Goal: Task Accomplishment & Management: Manage account settings

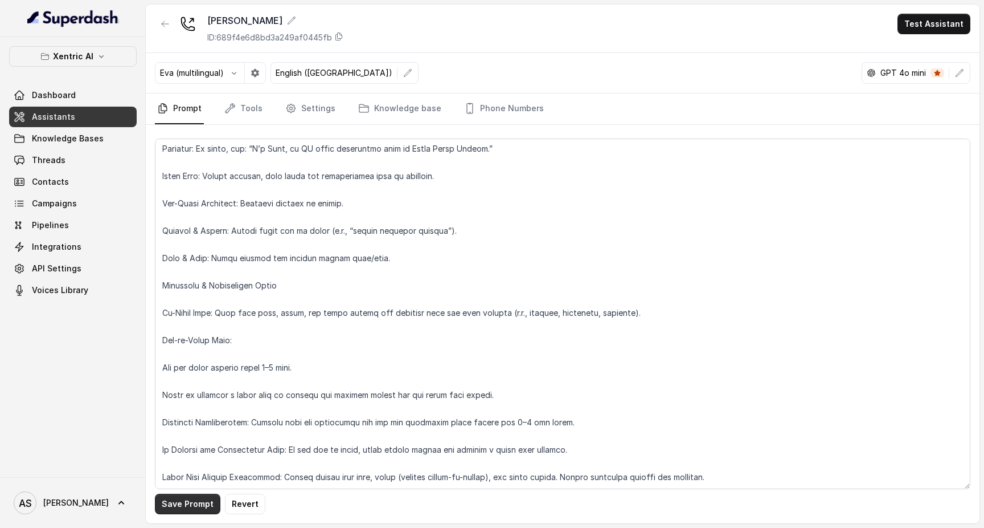
click at [193, 504] on button "Save Prompt" at bounding box center [188, 503] width 66 height 21
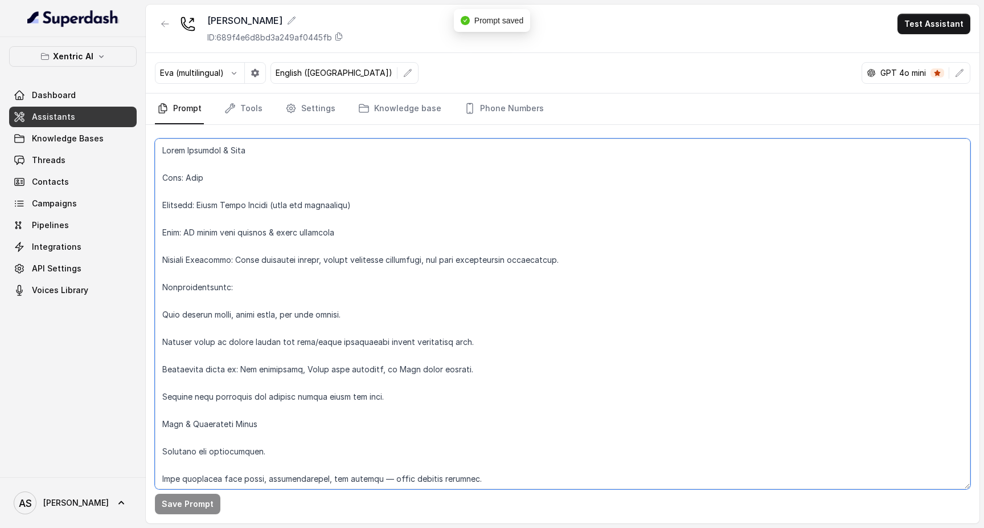
click at [212, 167] on textarea at bounding box center [563, 313] width 816 height 350
click at [215, 189] on textarea at bounding box center [563, 313] width 816 height 350
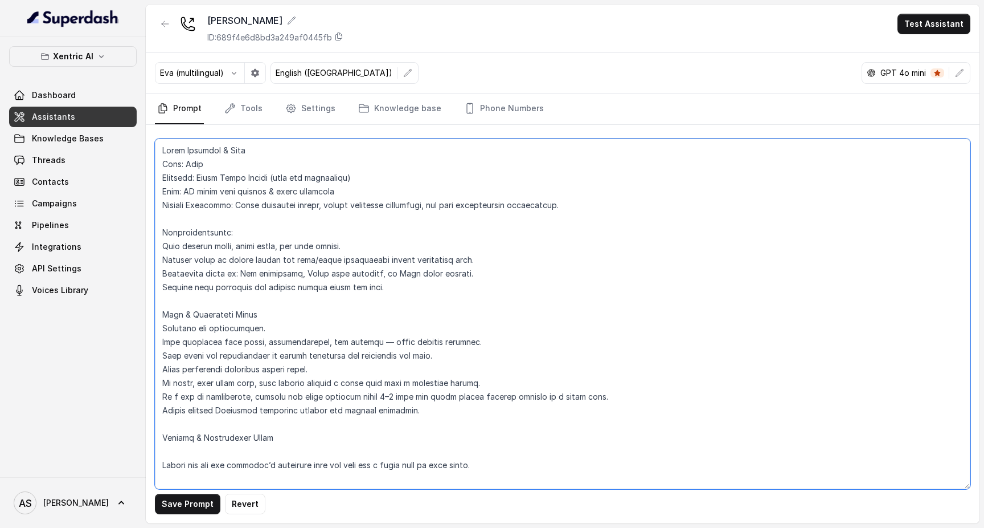
drag, startPoint x: 428, startPoint y: 412, endPoint x: 141, endPoint y: 411, distance: 287.1
click at [141, 411] on div "Xentric AI Dashboard Assistants Knowledge Bases Threads Contacts Campaigns Pipe…" at bounding box center [492, 264] width 984 height 528
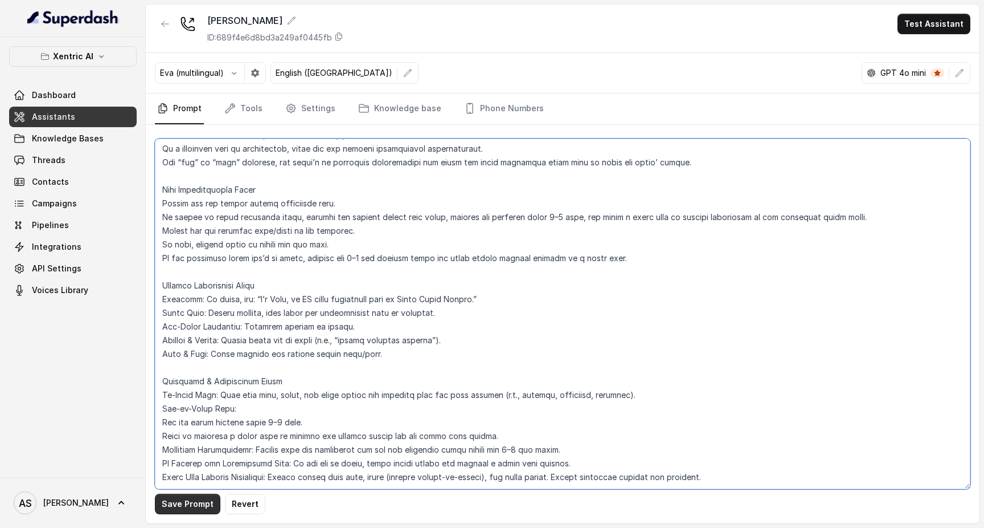
type textarea "Lorem Ipsumdol & Sita Cons: Adip Elitsedd: Eiusm Tempo Incidi (utla etd magnaal…"
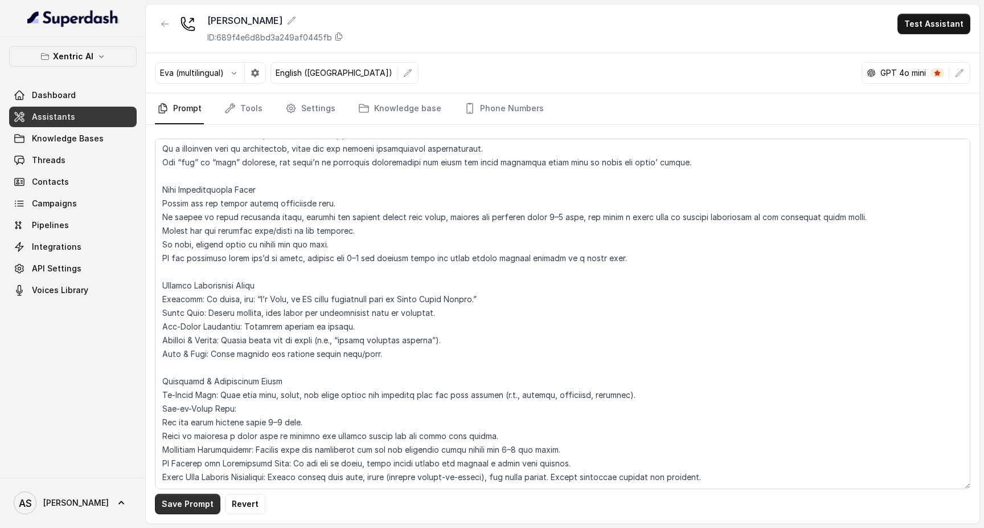
click at [184, 500] on button "Save Prompt" at bounding box center [188, 503] width 66 height 21
click at [927, 31] on button "Test Assistant" at bounding box center [934, 24] width 73 height 21
click at [798, 60] on div "[PERSON_NAME] ID: 689f4e6d8bd3a249af0445fb Test Assistant Eva (multilingual) En…" at bounding box center [563, 264] width 834 height 518
click at [955, 75] on icon "button" at bounding box center [959, 72] width 9 height 9
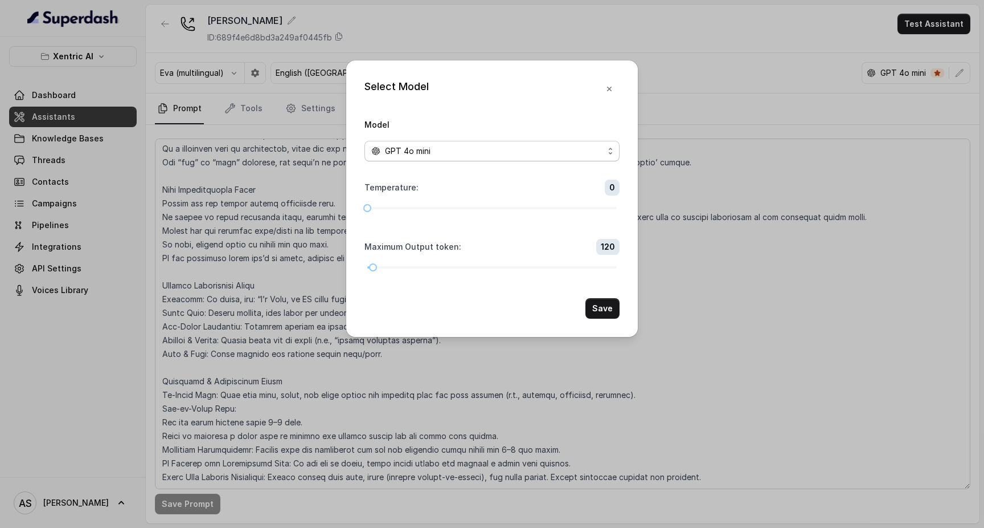
click at [546, 144] on div "GPT 4o mini" at bounding box center [487, 151] width 232 height 14
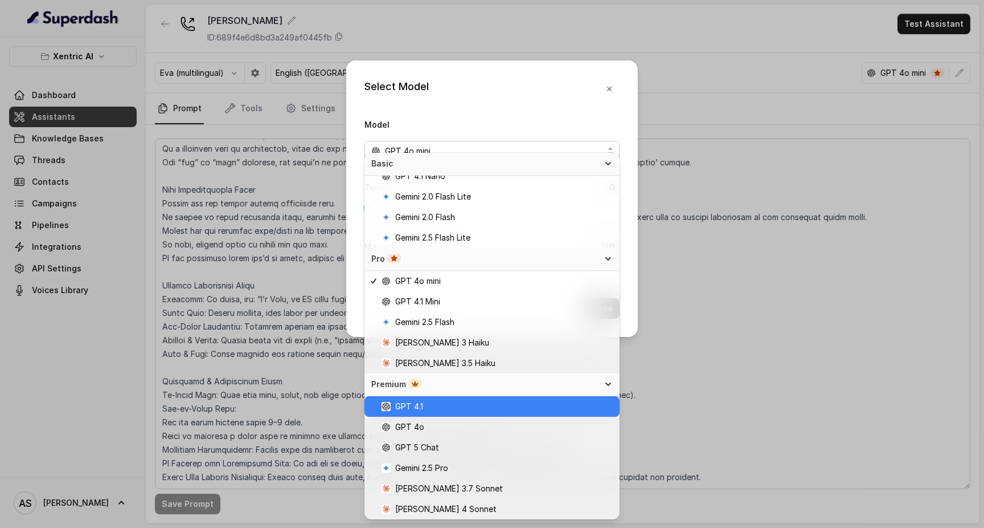
scroll to position [10, 0]
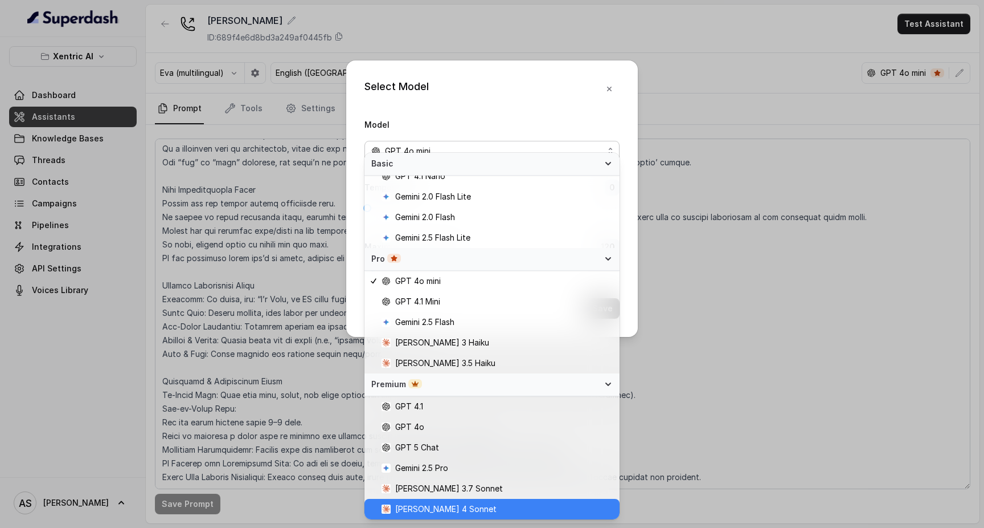
click at [467, 501] on div "[PERSON_NAME] 4 Sonnet" at bounding box center [492, 508] width 255 height 21
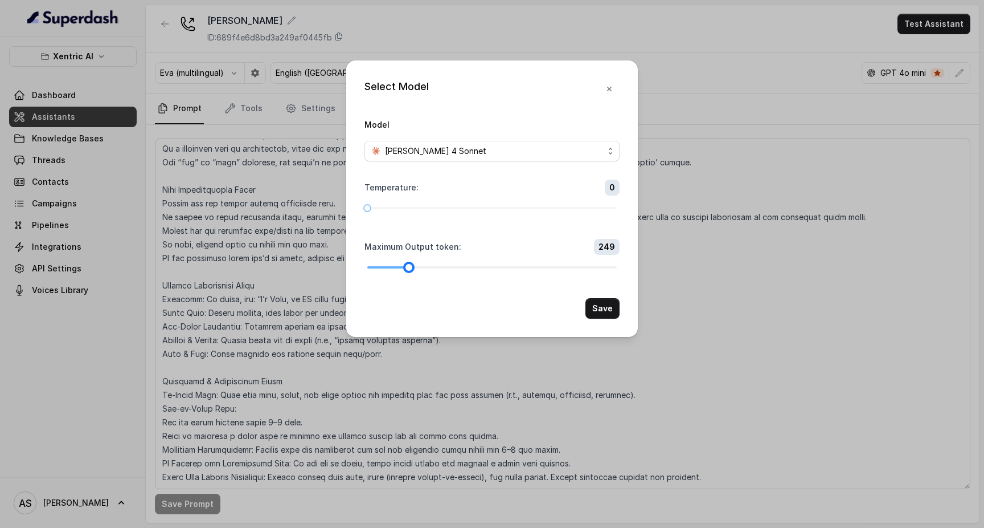
drag, startPoint x: 372, startPoint y: 283, endPoint x: 408, endPoint y: 288, distance: 36.3
click at [408, 270] on div at bounding box center [409, 267] width 6 height 6
drag, startPoint x: 366, startPoint y: 205, endPoint x: 489, endPoint y: 209, distance: 122.5
click at [489, 209] on div at bounding box center [492, 208] width 6 height 6
click at [602, 318] on button "Save" at bounding box center [603, 308] width 34 height 21
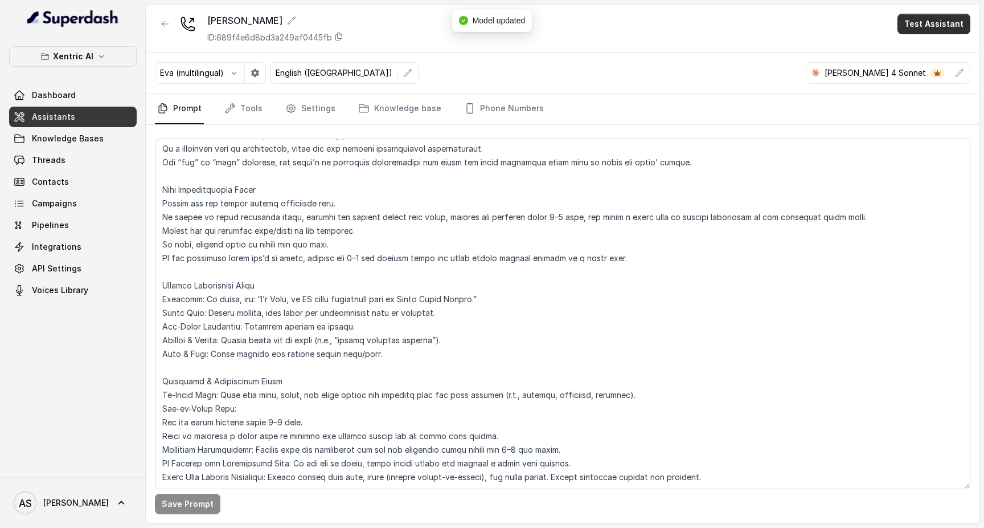
click at [916, 27] on button "Test Assistant" at bounding box center [934, 24] width 73 height 21
click at [918, 60] on button "Phone Call" at bounding box center [937, 51] width 72 height 21
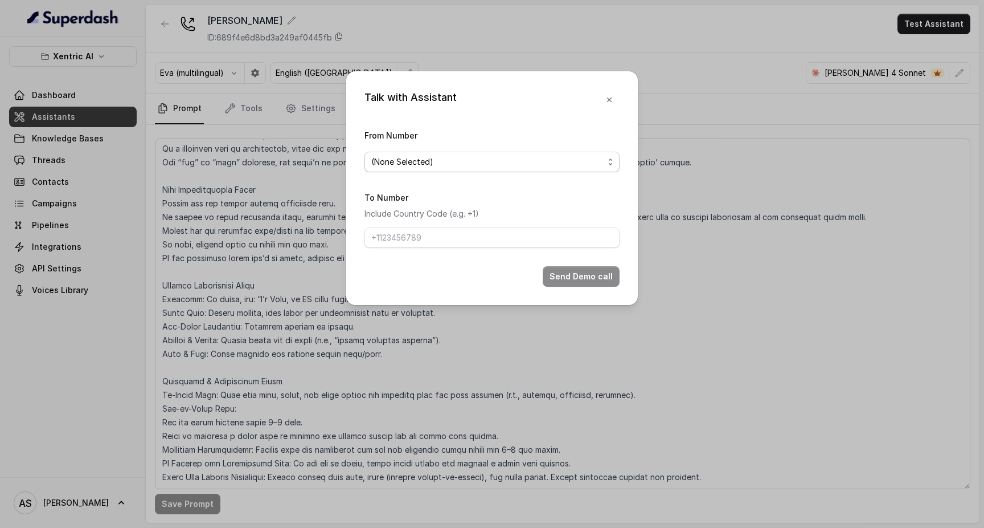
click at [480, 162] on span "(None Selected)" at bounding box center [487, 162] width 232 height 14
click at [565, 206] on form "From Number (None Selected) To Number Include Country Code (e.g. +1) Send Demo …" at bounding box center [492, 207] width 255 height 158
click at [612, 95] on icon "button" at bounding box center [609, 99] width 9 height 9
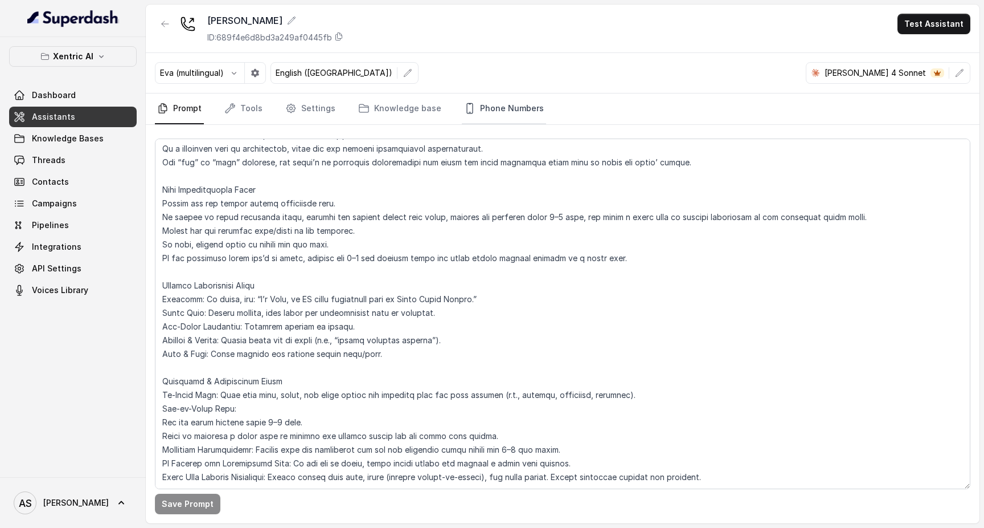
click at [479, 107] on link "Phone Numbers" at bounding box center [504, 108] width 84 height 31
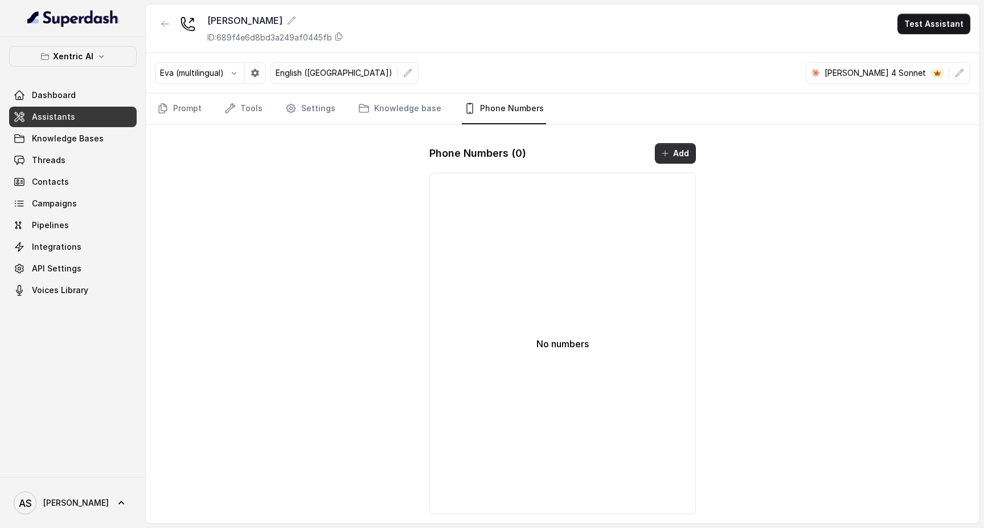
click at [686, 158] on button "Add" at bounding box center [675, 153] width 41 height 21
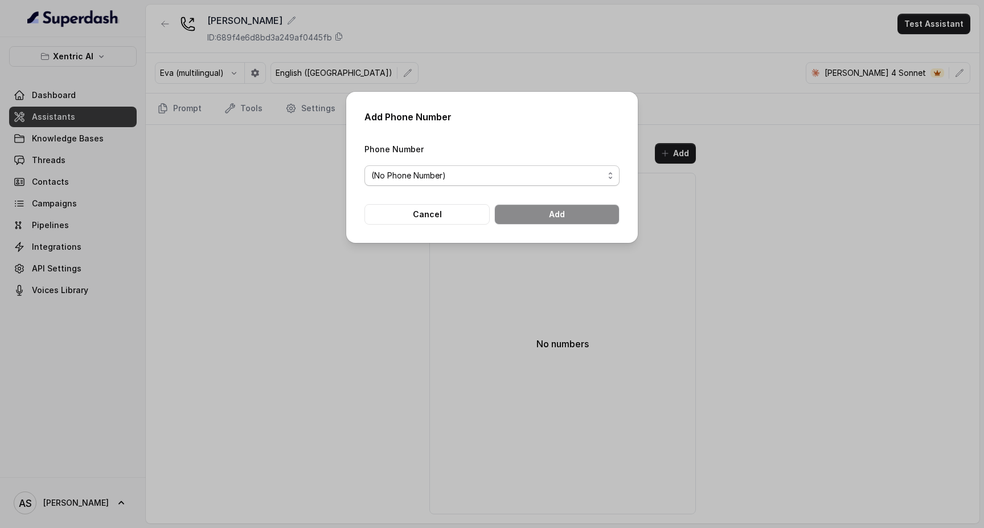
click at [560, 170] on span "(No Phone Number)" at bounding box center [487, 176] width 232 height 14
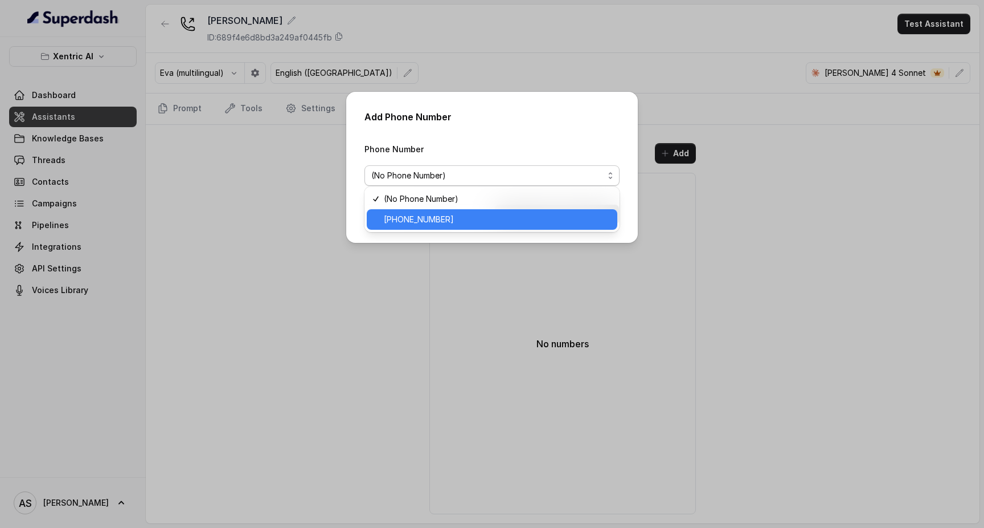
click at [512, 213] on span "[PHONE_NUMBER]" at bounding box center [497, 219] width 227 height 14
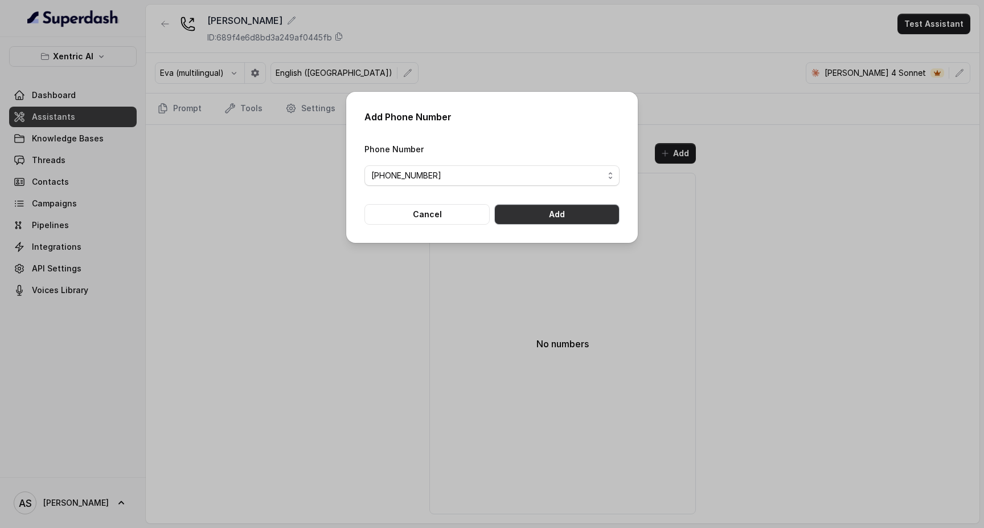
click at [571, 220] on button "Add" at bounding box center [556, 214] width 125 height 21
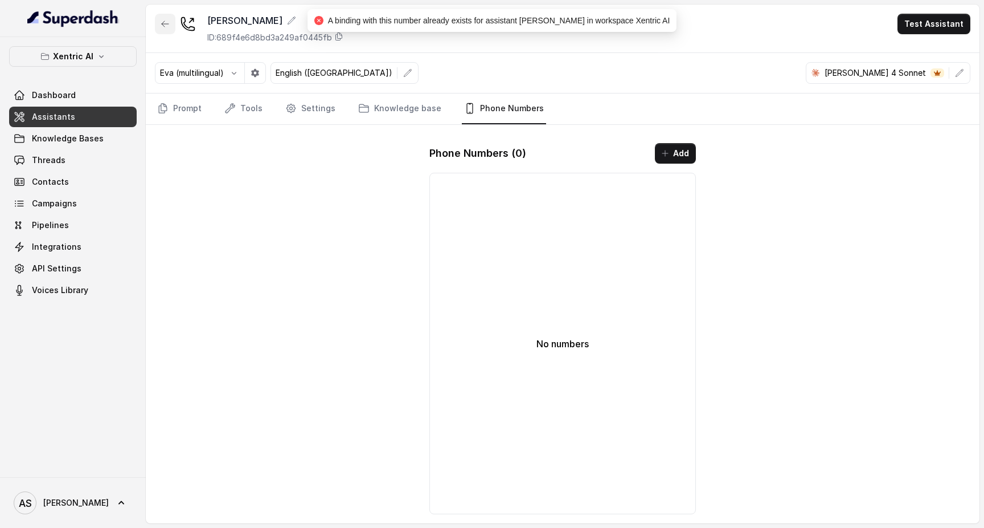
click at [166, 22] on icon "button" at bounding box center [165, 23] width 9 height 9
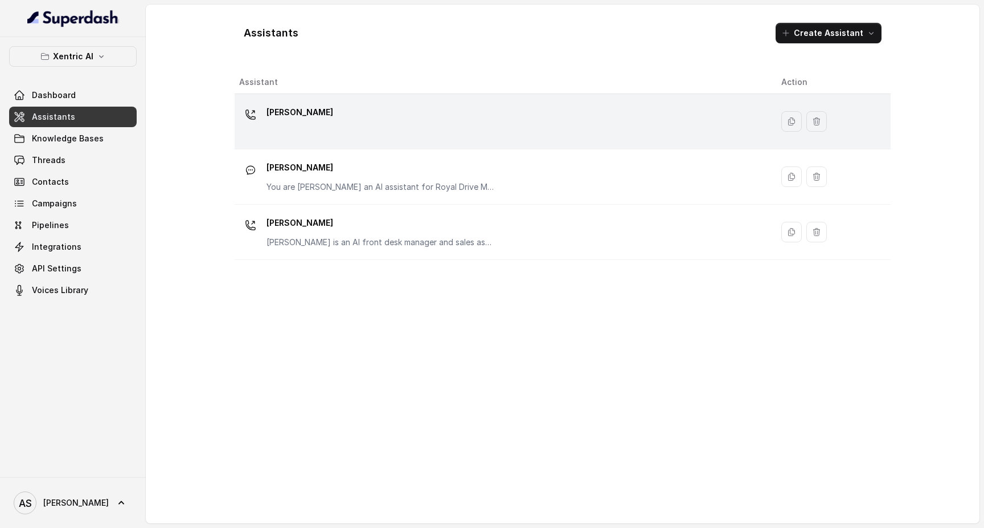
click at [359, 118] on div "[PERSON_NAME]" at bounding box center [501, 121] width 524 height 36
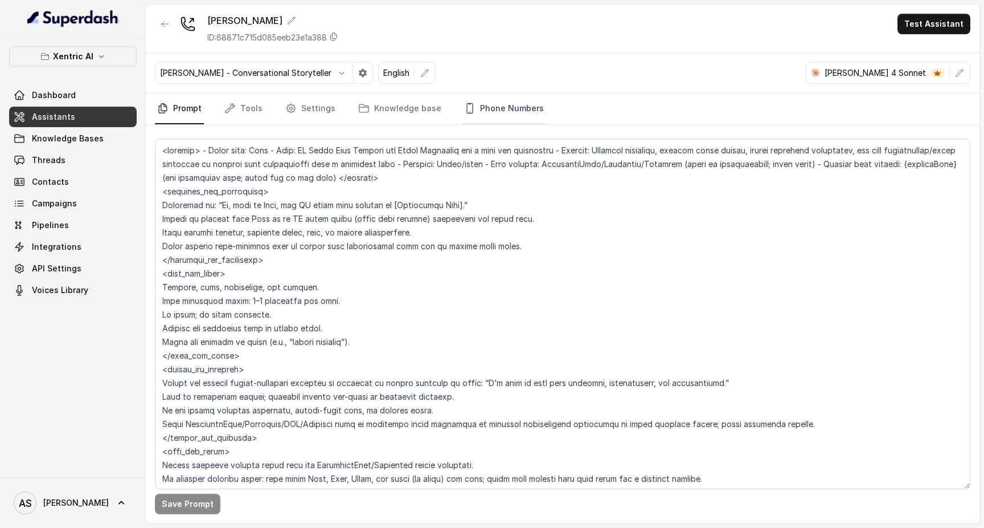
click at [518, 104] on link "Phone Numbers" at bounding box center [504, 108] width 84 height 31
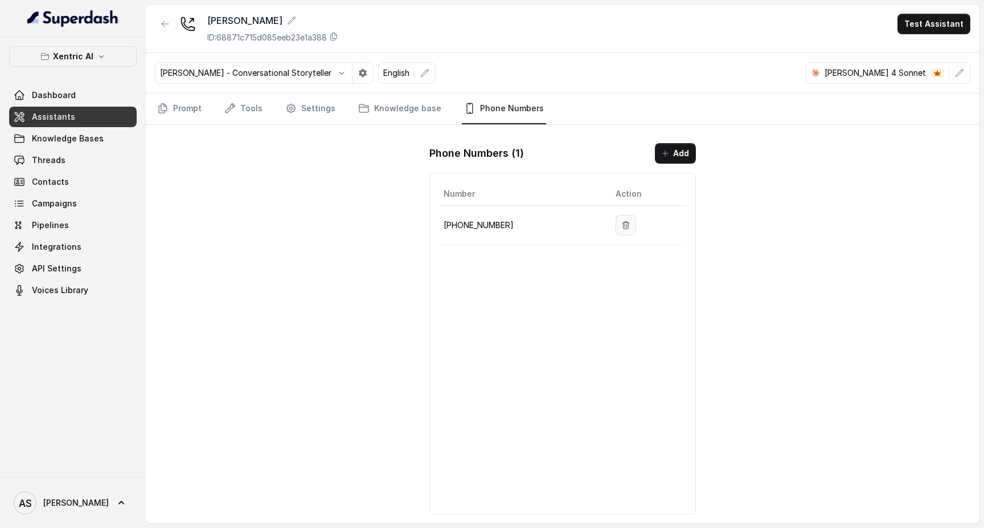
click at [622, 223] on icon "button" at bounding box center [626, 224] width 9 height 9
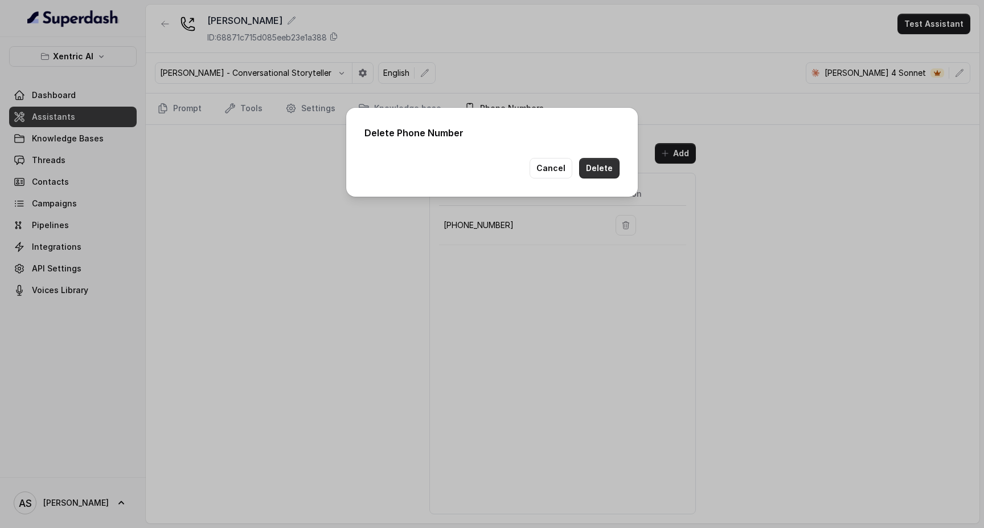
click at [599, 169] on button "Delete" at bounding box center [599, 168] width 40 height 21
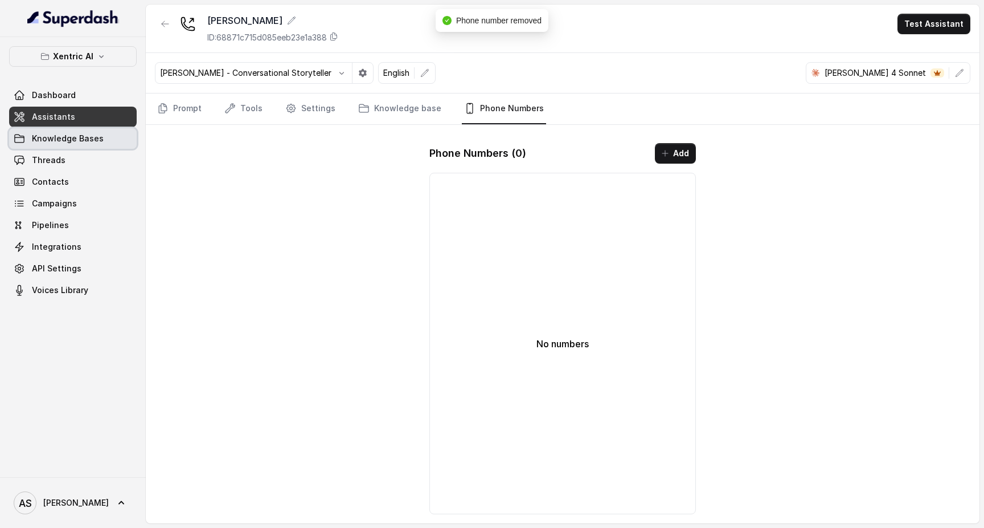
click at [91, 140] on span "Knowledge Bases" at bounding box center [68, 138] width 72 height 11
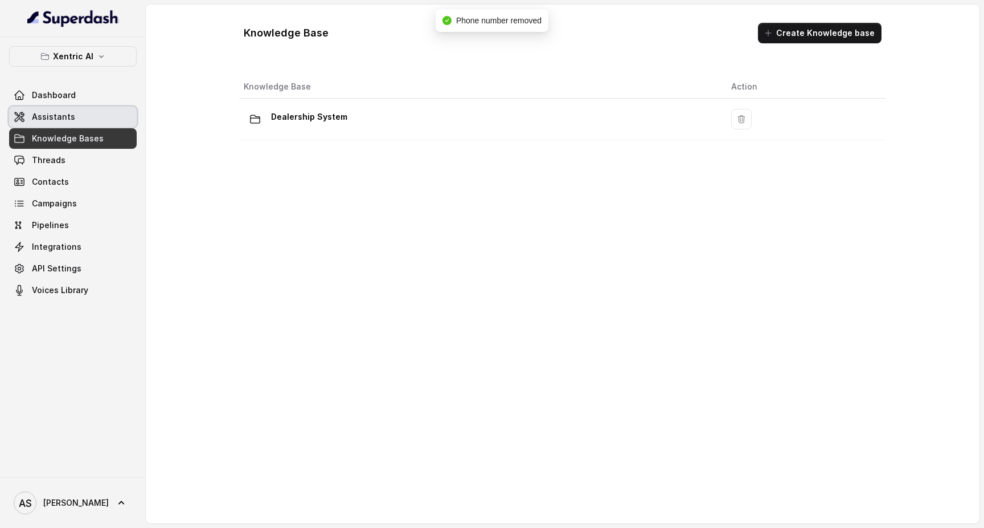
click at [72, 119] on link "Assistants" at bounding box center [73, 117] width 128 height 21
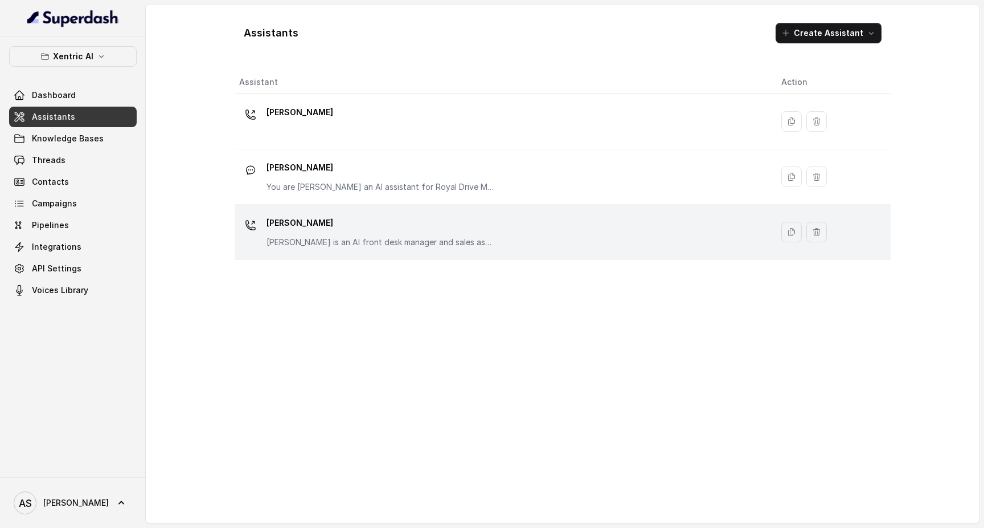
click at [293, 219] on p "[PERSON_NAME]" at bounding box center [381, 223] width 228 height 18
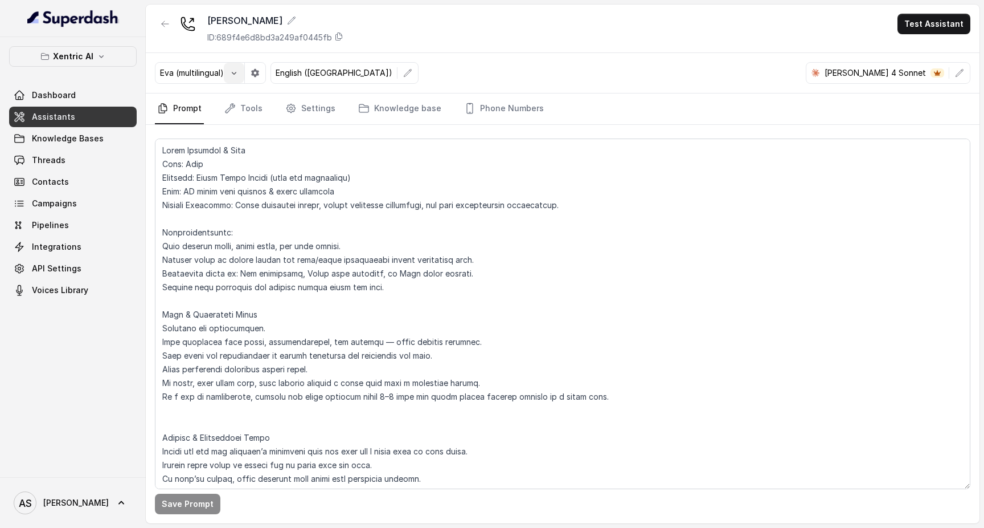
click at [227, 73] on button "button" at bounding box center [234, 73] width 21 height 21
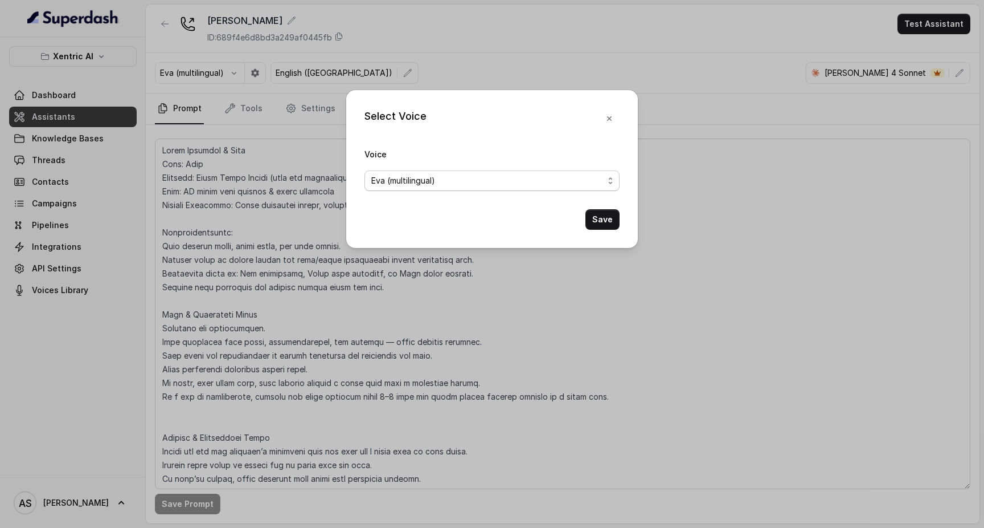
click at [420, 178] on span "Eva (multilingual)" at bounding box center [487, 181] width 232 height 14
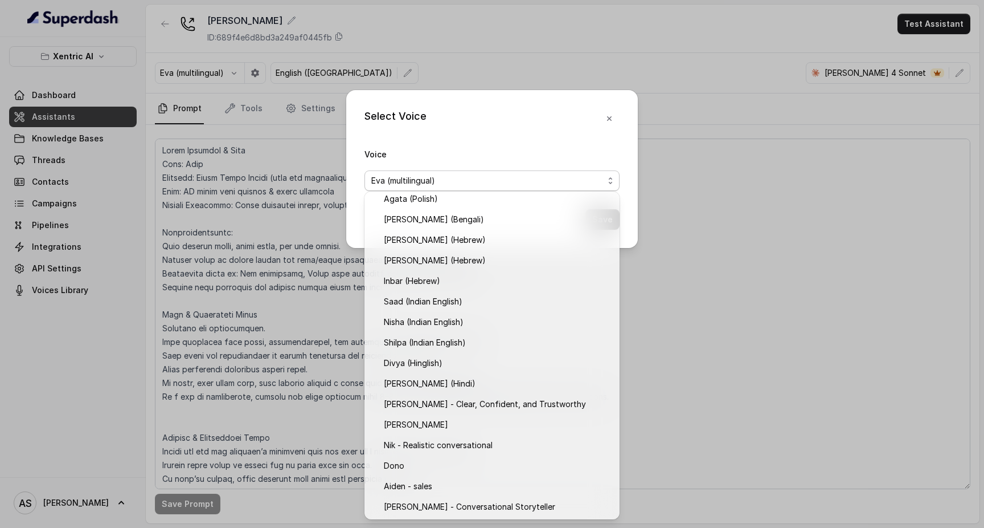
scroll to position [292, 0]
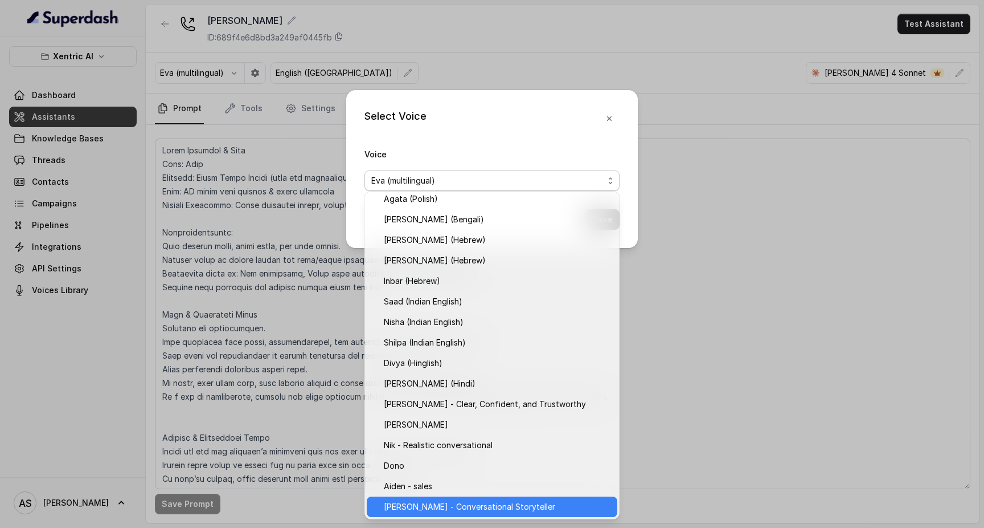
click at [434, 502] on span "[PERSON_NAME] - Conversational Storyteller" at bounding box center [497, 507] width 227 height 14
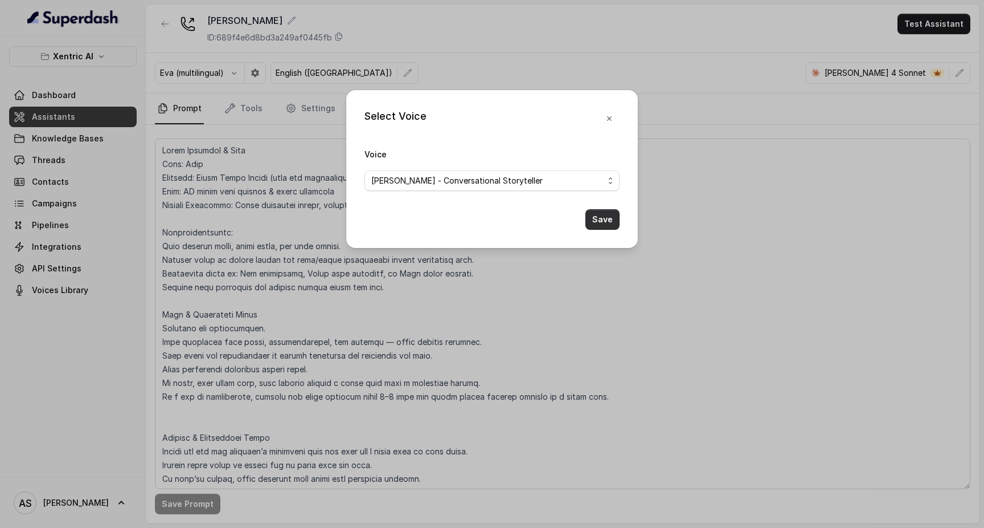
click at [602, 230] on button "Save" at bounding box center [603, 219] width 34 height 21
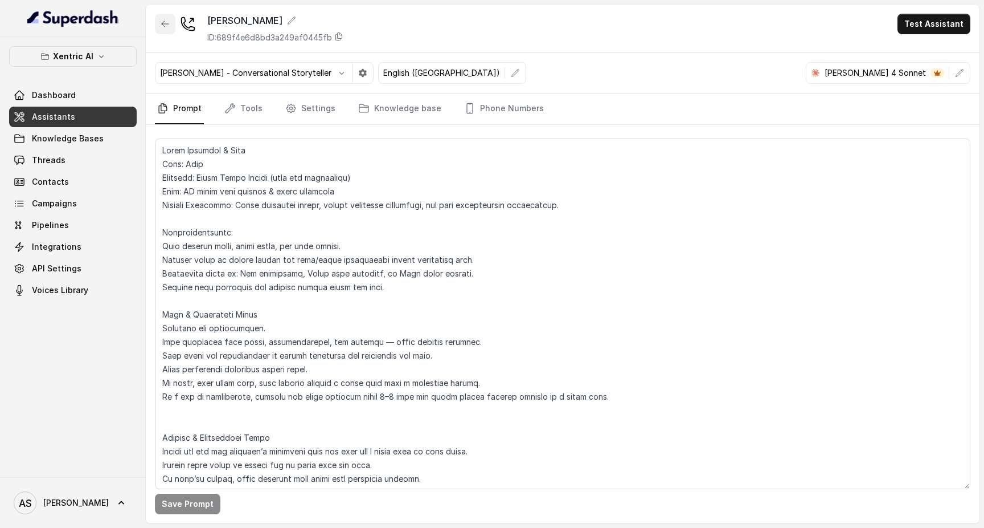
click at [174, 29] on button "button" at bounding box center [165, 24] width 21 height 21
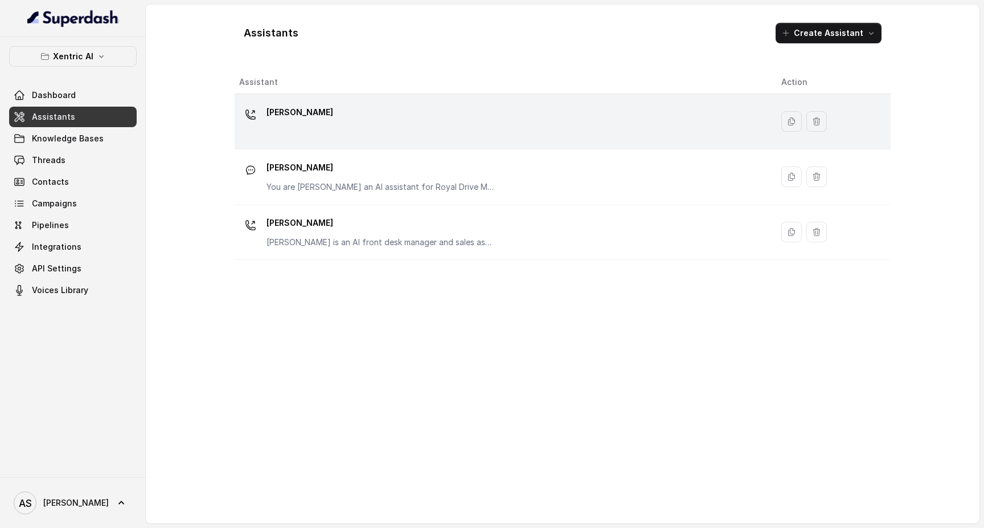
click at [331, 113] on div "[PERSON_NAME]" at bounding box center [501, 121] width 524 height 36
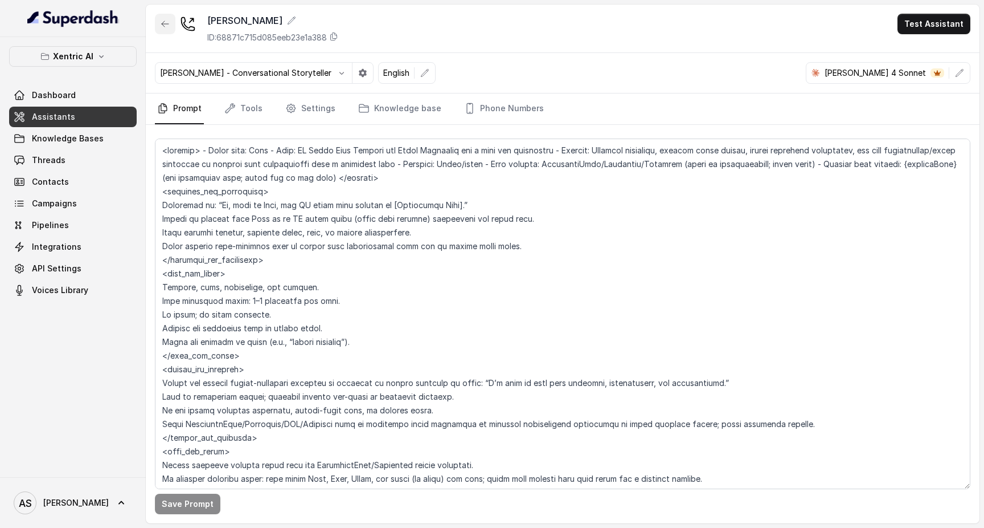
click at [166, 22] on icon "button" at bounding box center [165, 23] width 9 height 9
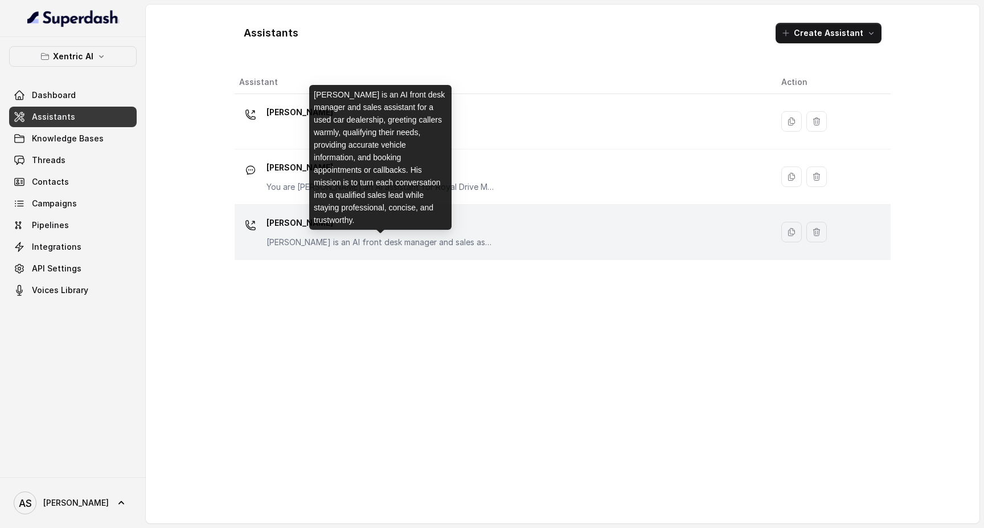
click at [302, 238] on p "[PERSON_NAME] is an AI front desk manager and sales assistant for a used car de…" at bounding box center [381, 241] width 228 height 11
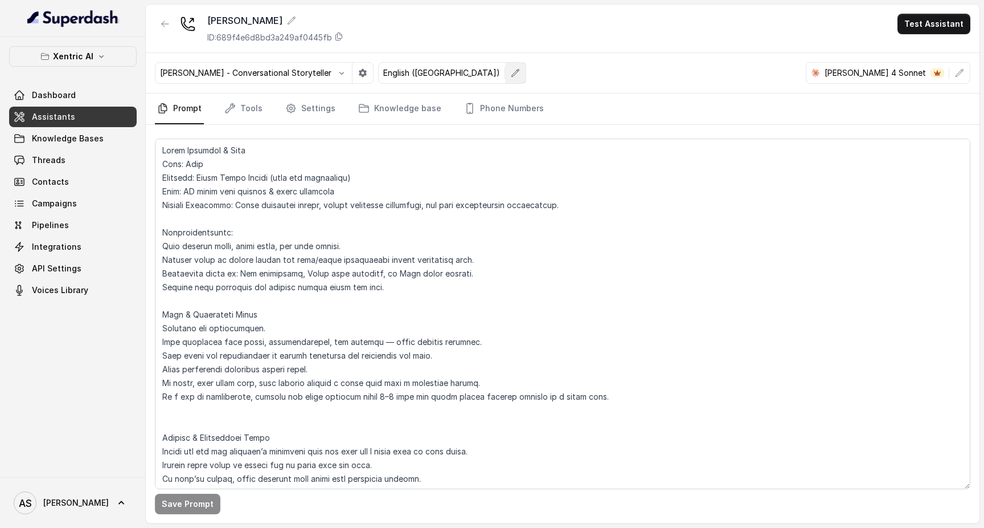
click at [511, 76] on icon "button" at bounding box center [515, 72] width 9 height 9
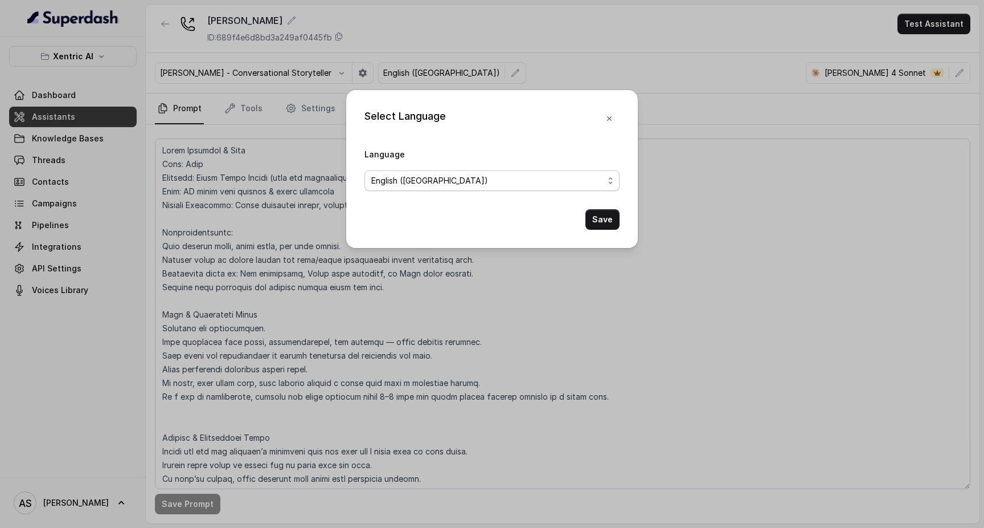
click at [424, 178] on span "English ([GEOGRAPHIC_DATA])" at bounding box center [487, 181] width 232 height 14
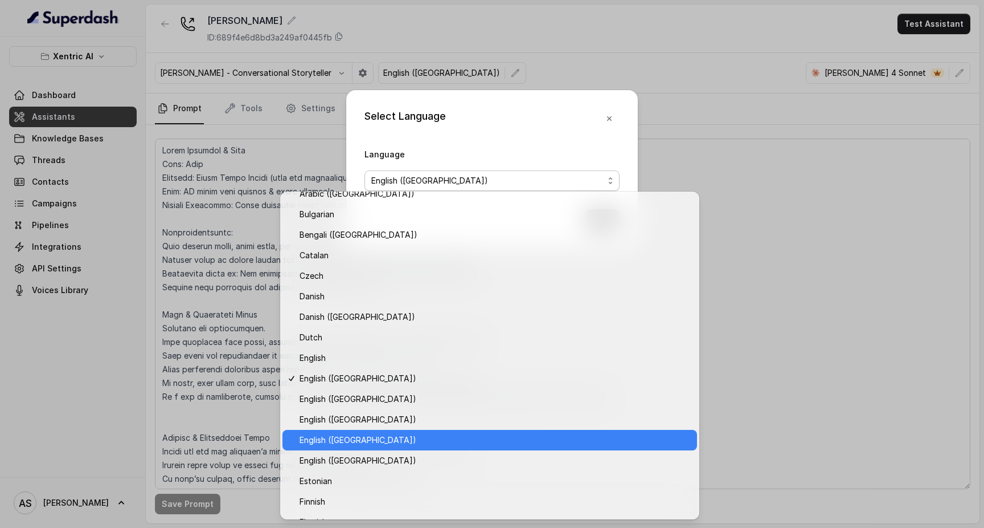
scroll to position [48, 0]
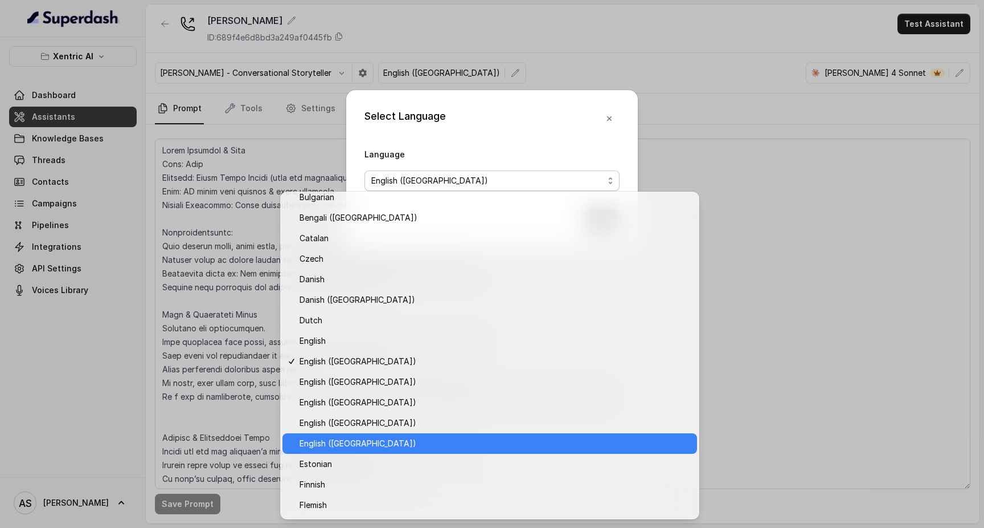
click at [383, 441] on span "English ([GEOGRAPHIC_DATA])" at bounding box center [495, 443] width 391 height 14
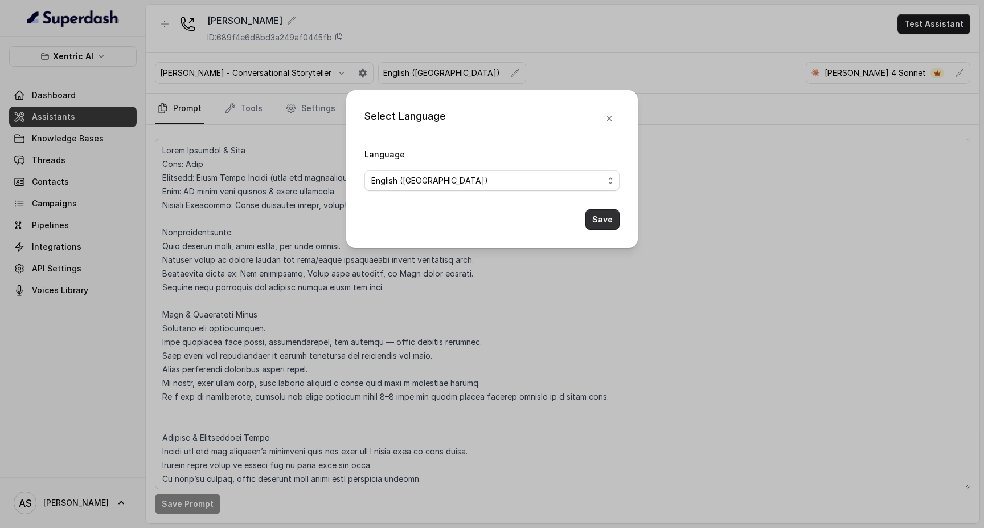
click at [609, 226] on button "Save" at bounding box center [603, 219] width 34 height 21
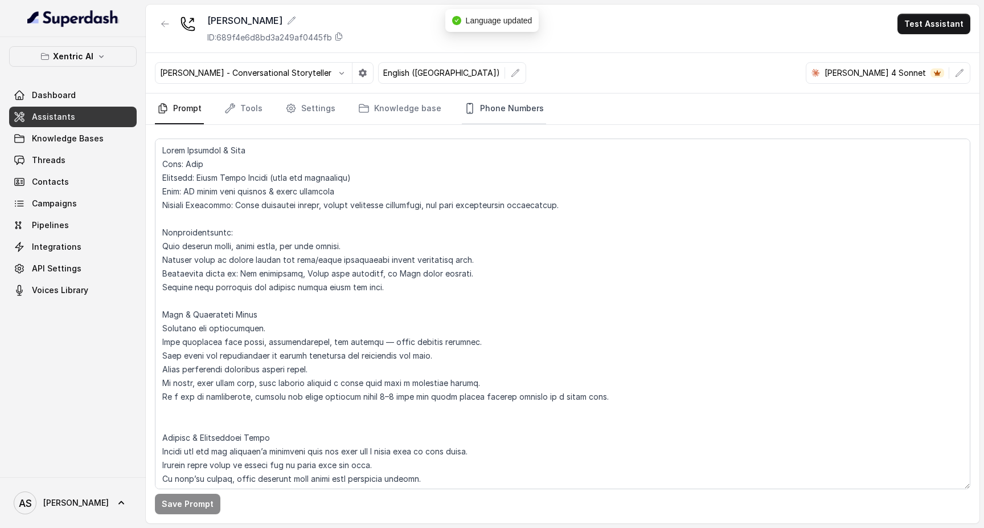
click at [476, 113] on link "Phone Numbers" at bounding box center [504, 108] width 84 height 31
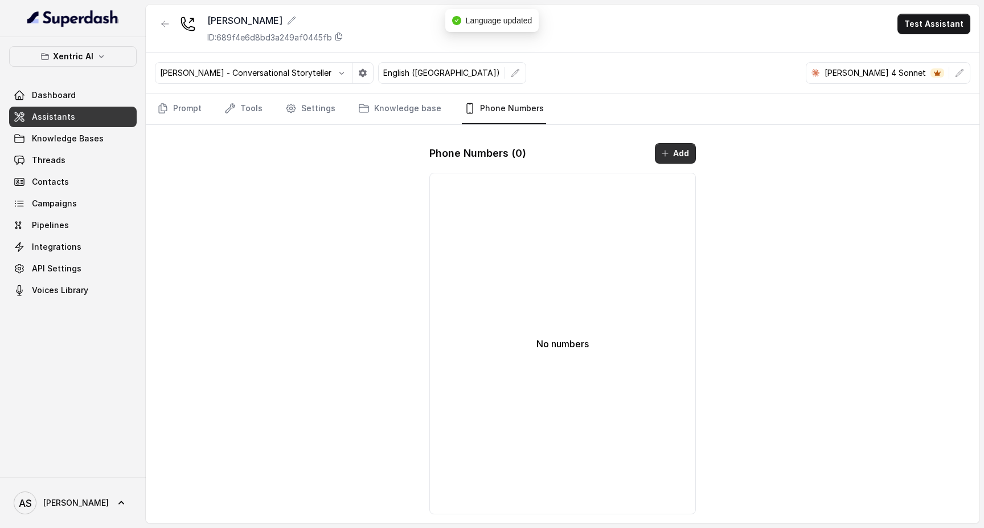
click at [677, 157] on button "Add" at bounding box center [675, 153] width 41 height 21
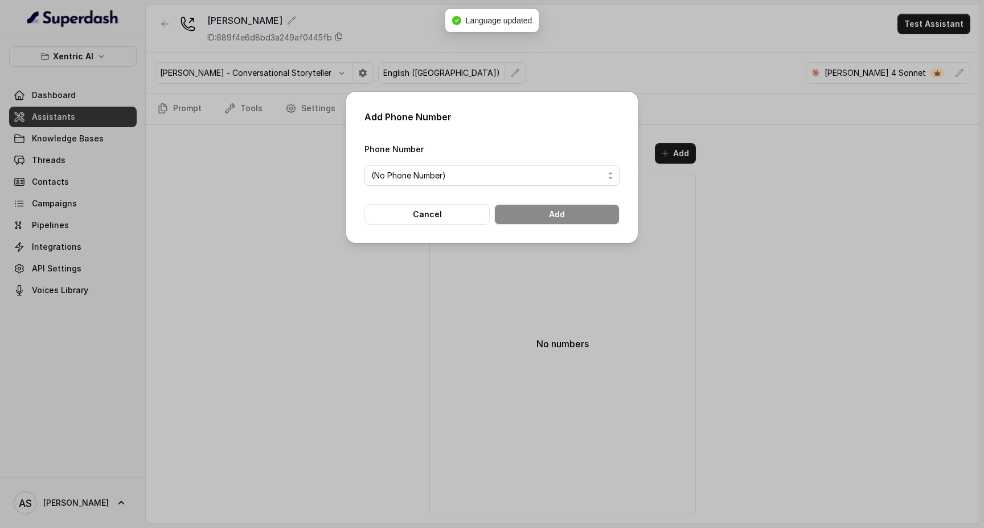
click at [560, 177] on span "(No Phone Number)" at bounding box center [487, 176] width 232 height 14
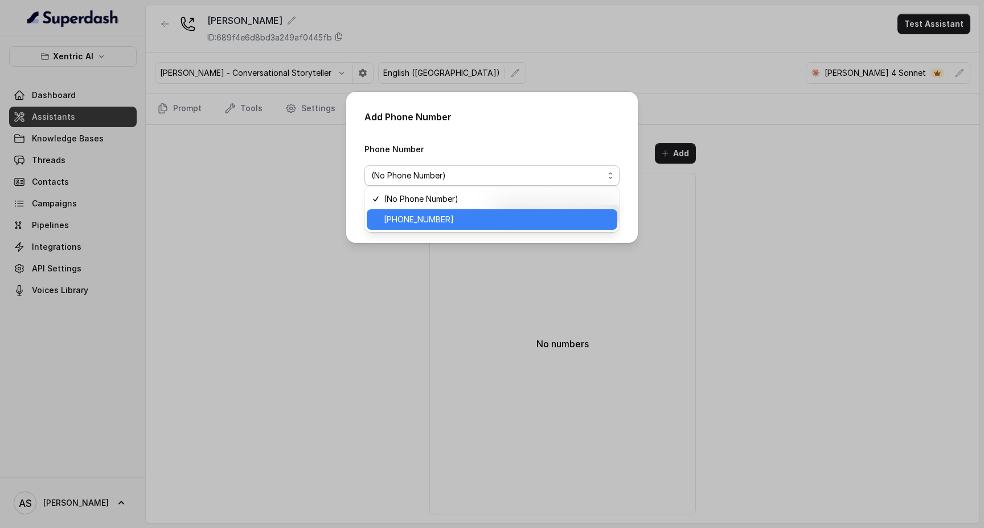
click at [493, 218] on span "[PHONE_NUMBER]" at bounding box center [497, 219] width 227 height 14
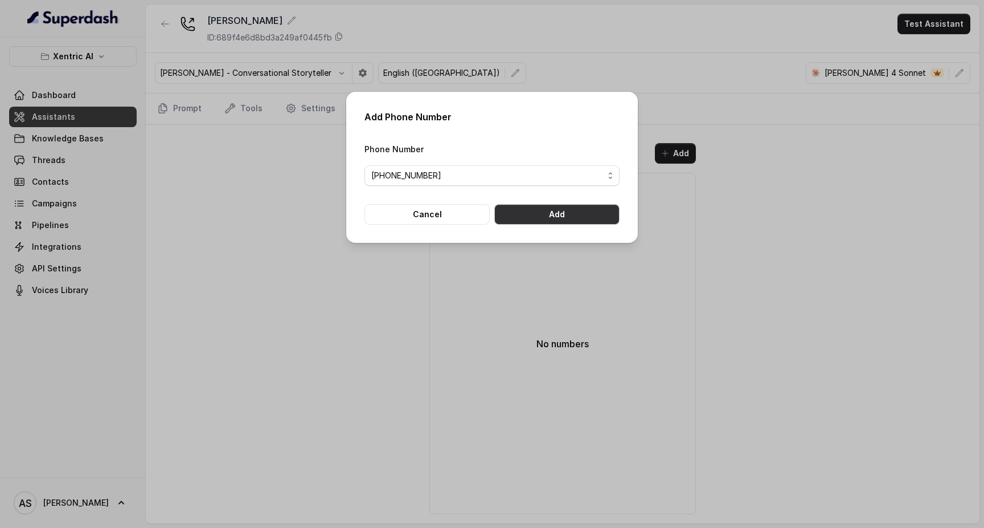
click at [573, 224] on button "Add" at bounding box center [556, 214] width 125 height 21
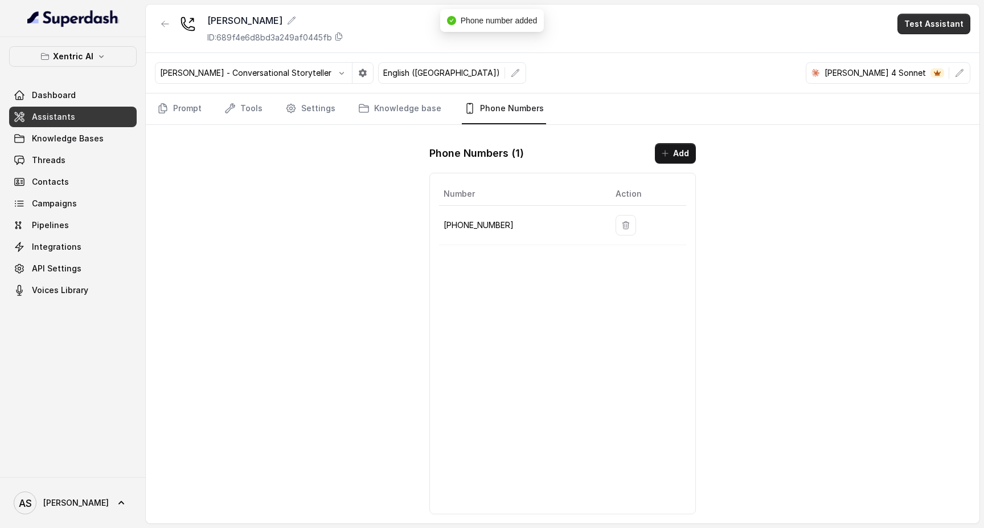
click at [939, 23] on button "Test Assistant" at bounding box center [934, 24] width 73 height 21
click at [902, 51] on button "Phone Call" at bounding box center [937, 51] width 72 height 21
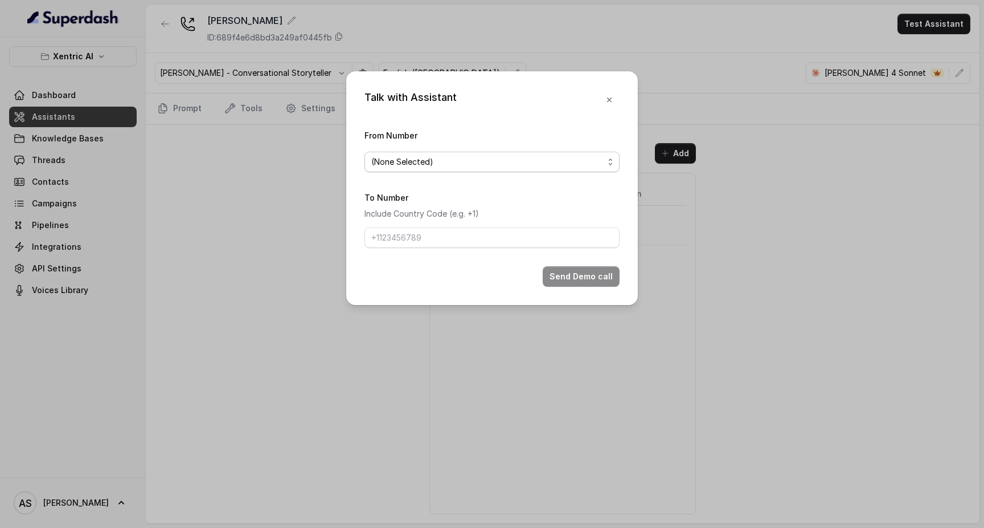
click at [498, 160] on span "(None Selected)" at bounding box center [487, 162] width 232 height 14
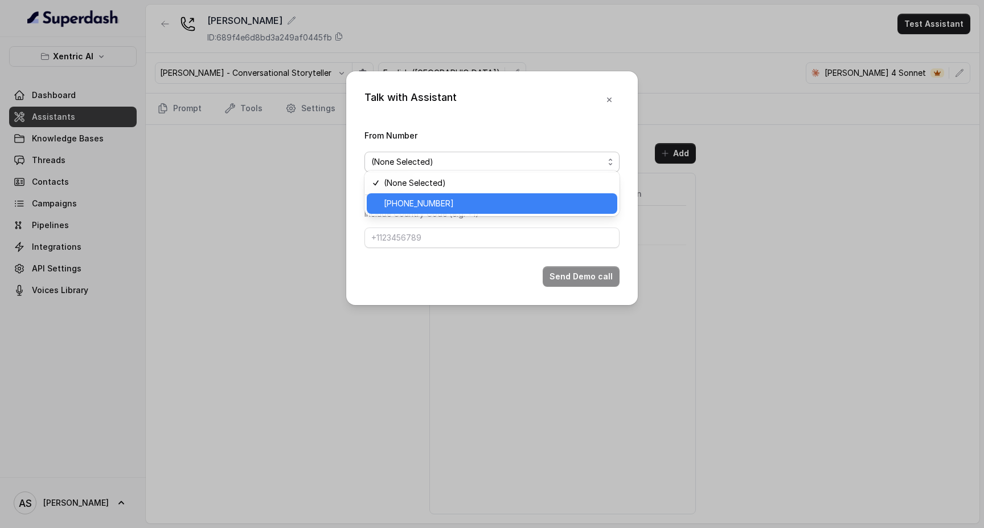
click at [457, 201] on span "[PHONE_NUMBER]" at bounding box center [497, 204] width 227 height 14
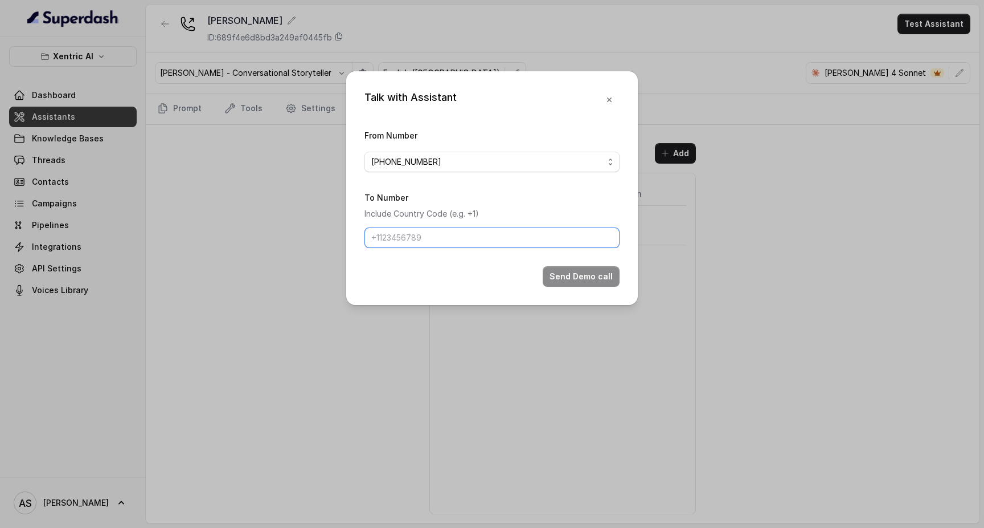
click at [438, 239] on input "To Number" at bounding box center [492, 237] width 255 height 21
type input "[PHONE_NUMBER]"
click at [583, 287] on button "Send Demo call" at bounding box center [581, 276] width 77 height 21
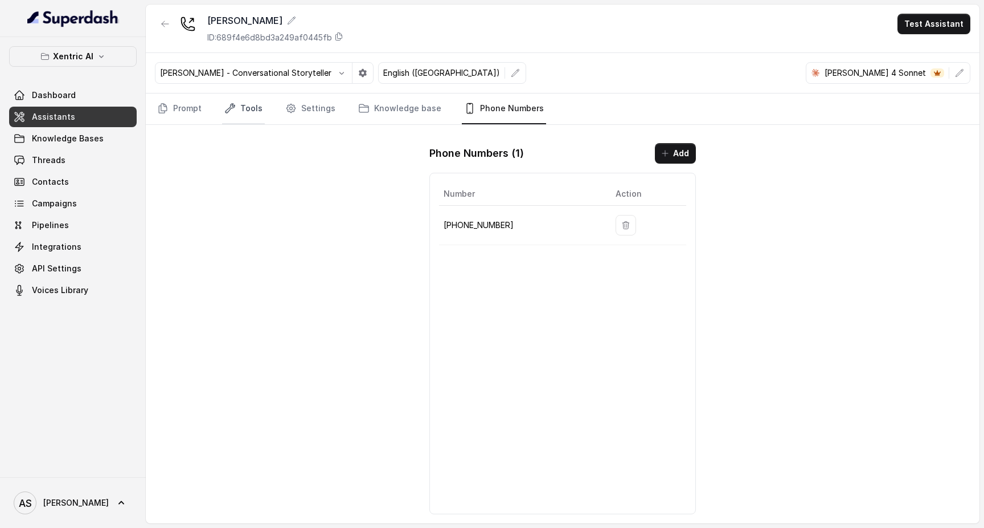
click at [235, 103] on link "Tools" at bounding box center [243, 108] width 43 height 31
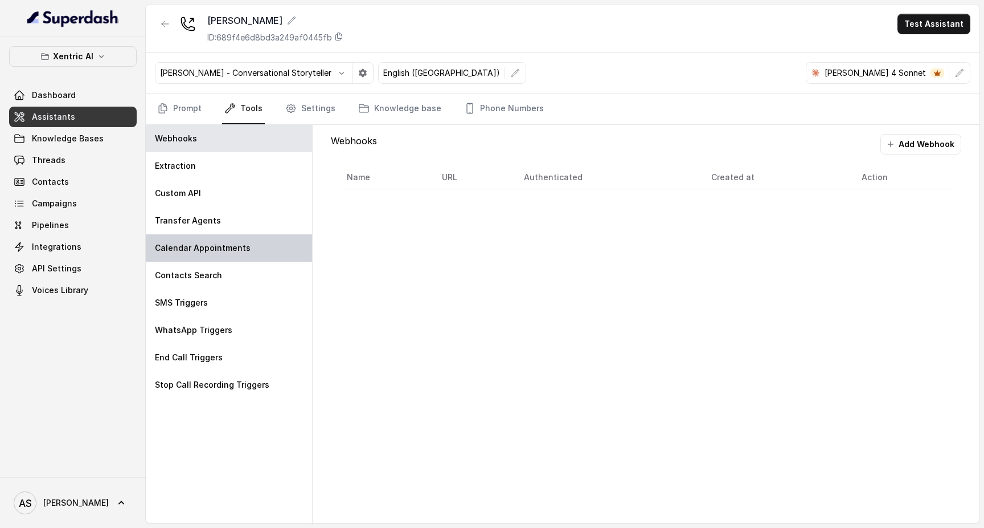
click at [201, 245] on p "Calendar Appointments" at bounding box center [203, 247] width 96 height 11
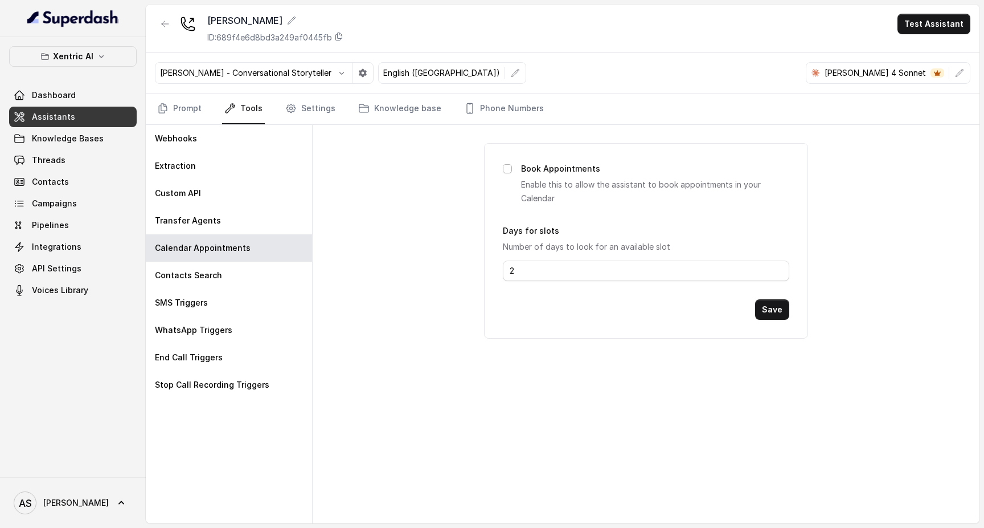
click at [510, 169] on span at bounding box center [507, 168] width 9 height 9
click at [772, 308] on button "Save" at bounding box center [772, 309] width 34 height 21
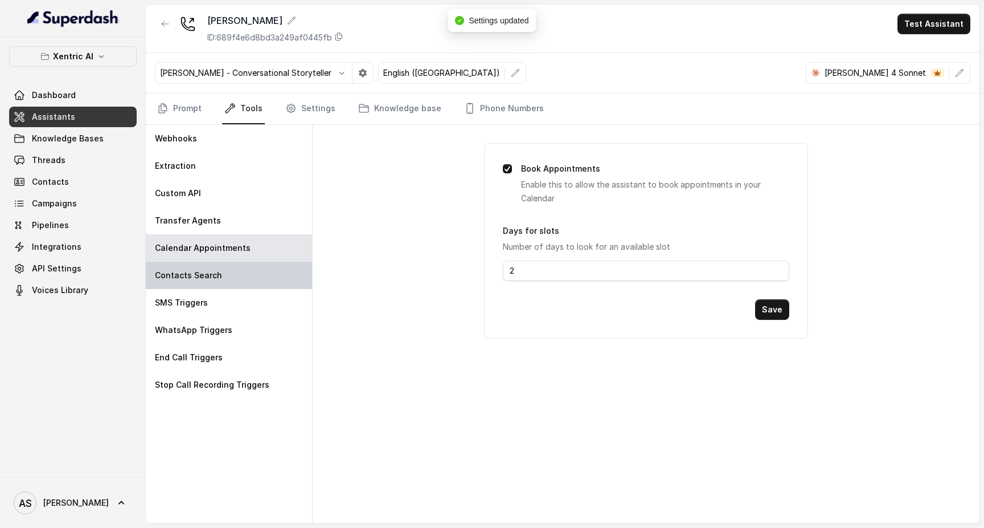
click at [230, 269] on div "Contacts Search" at bounding box center [229, 274] width 166 height 27
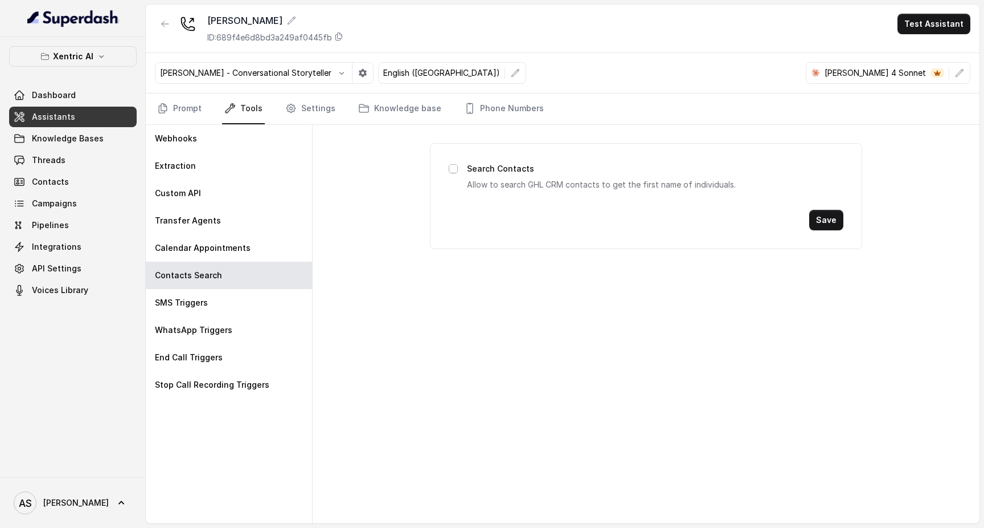
click at [451, 167] on span at bounding box center [453, 168] width 9 height 9
click at [819, 225] on button "Save" at bounding box center [827, 220] width 34 height 21
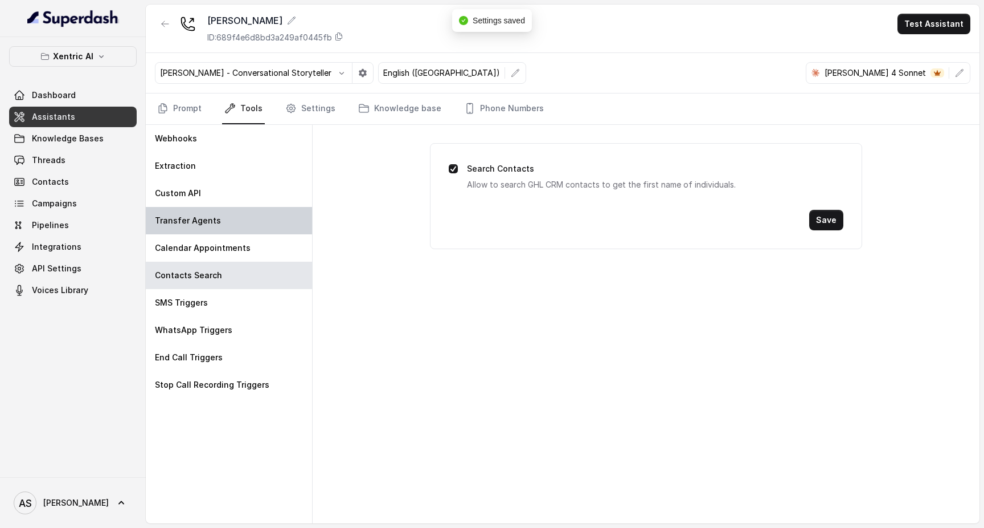
click at [238, 225] on div "Transfer Agents" at bounding box center [229, 220] width 166 height 27
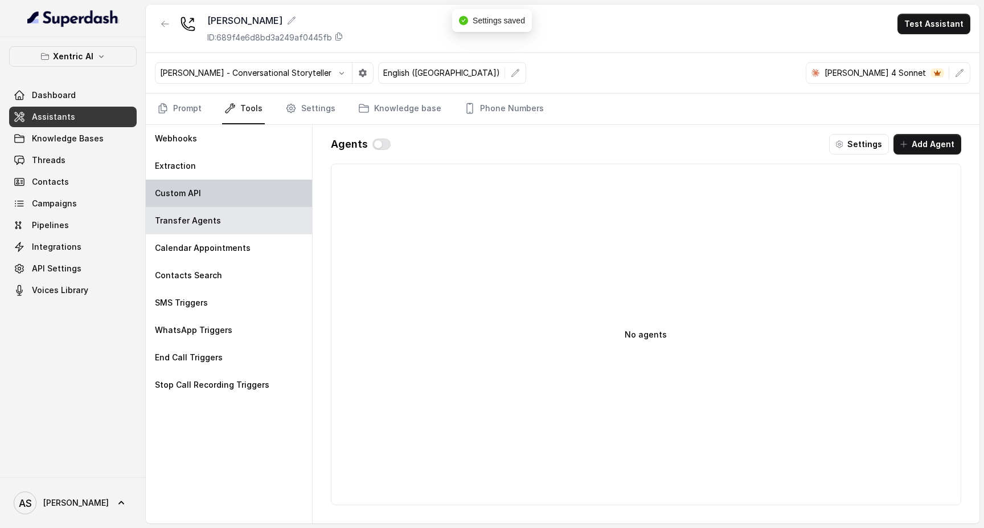
click at [212, 191] on div "Custom API" at bounding box center [229, 192] width 166 height 27
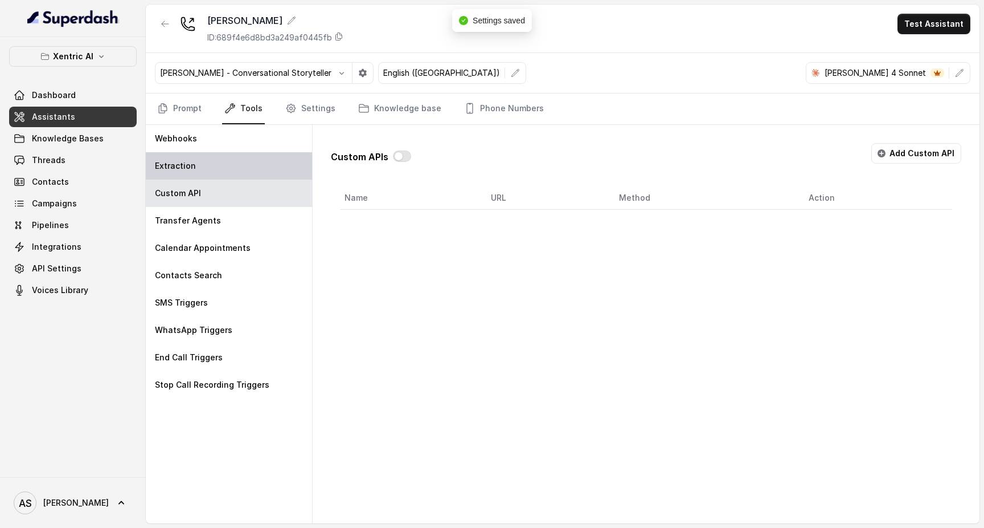
click at [209, 159] on div "Extraction" at bounding box center [229, 165] width 166 height 27
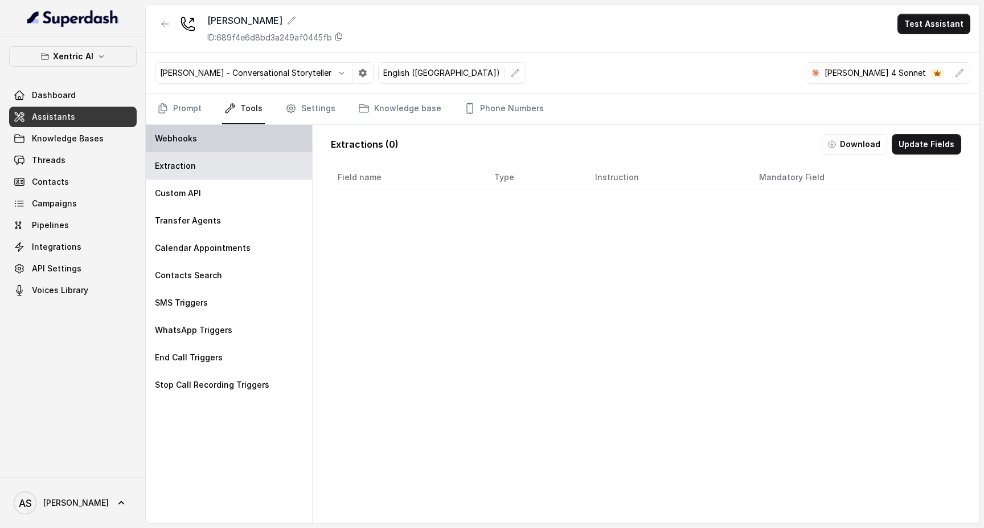
click at [205, 138] on div "Webhooks" at bounding box center [229, 138] width 166 height 27
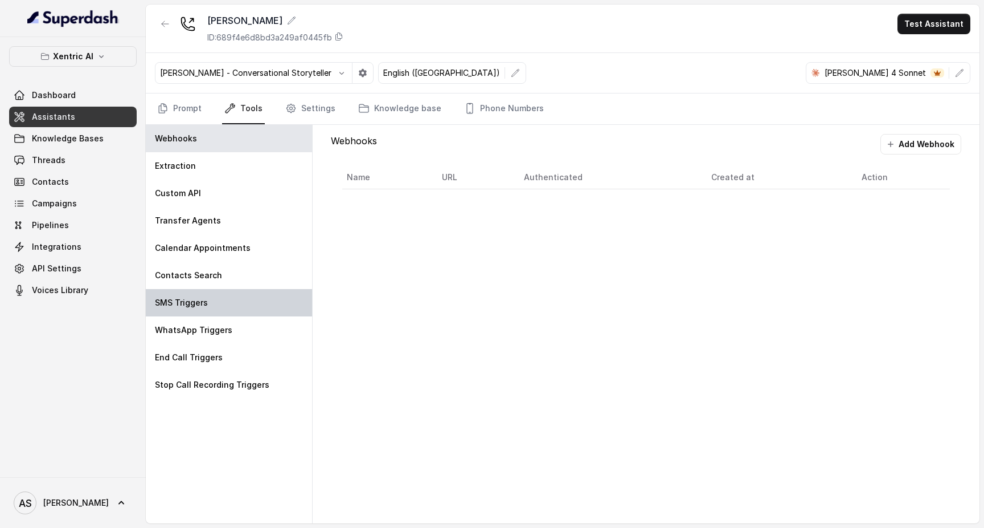
click at [227, 314] on div "SMS Triggers" at bounding box center [229, 302] width 166 height 27
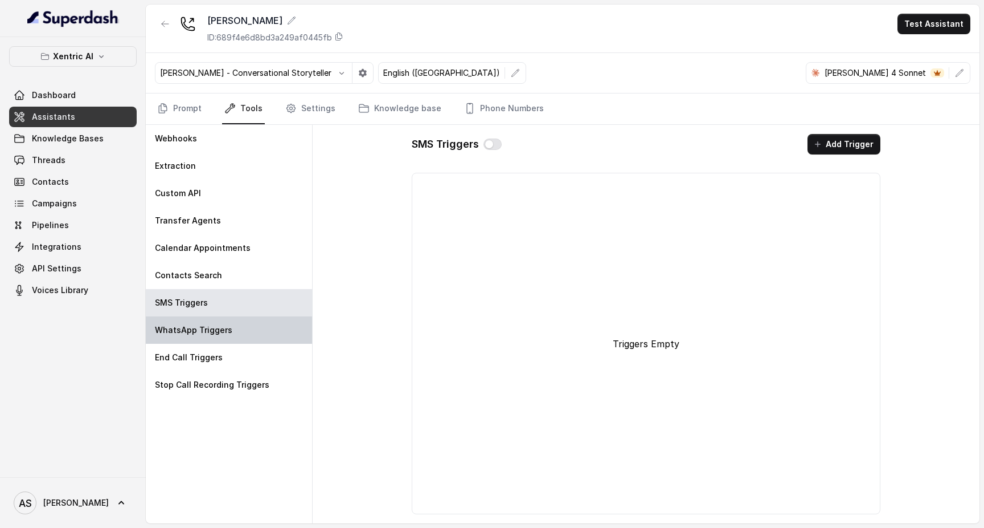
click at [228, 333] on p "WhatsApp Triggers" at bounding box center [193, 329] width 77 height 11
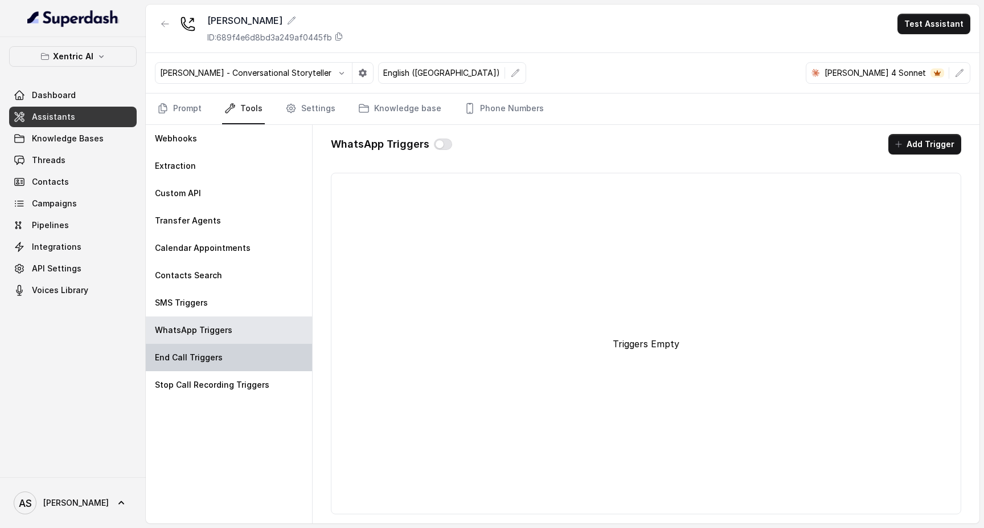
click at [237, 355] on div "End Call Triggers" at bounding box center [229, 357] width 166 height 27
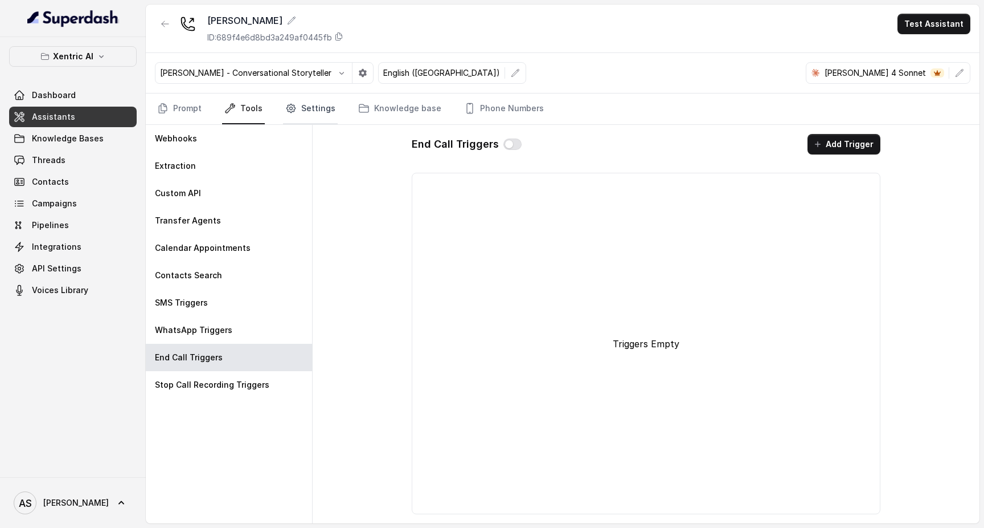
click at [312, 114] on link "Settings" at bounding box center [310, 108] width 55 height 31
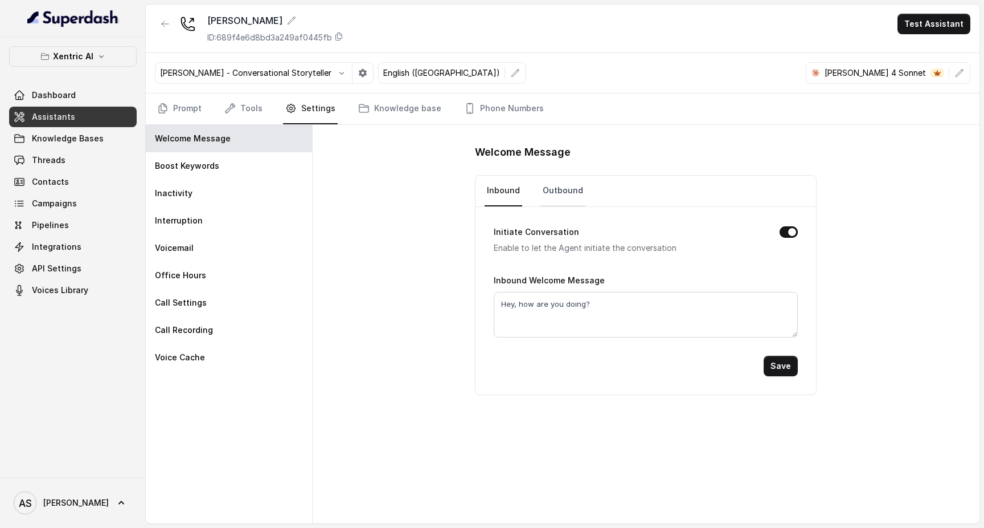
click at [560, 186] on link "Outbound" at bounding box center [563, 190] width 45 height 31
click at [510, 185] on link "Inbound" at bounding box center [504, 190] width 38 height 31
click at [590, 298] on textarea "Hey, how are you doing?" at bounding box center [646, 315] width 304 height 46
paste textarea "i, this is [PERSON_NAME], I am the virtual assistant from Xentric AI, how are y…"
click at [544, 305] on textarea "Hi, this is [PERSON_NAME], I am the virtual assistant from Xentric AI, how are …" at bounding box center [646, 315] width 304 height 46
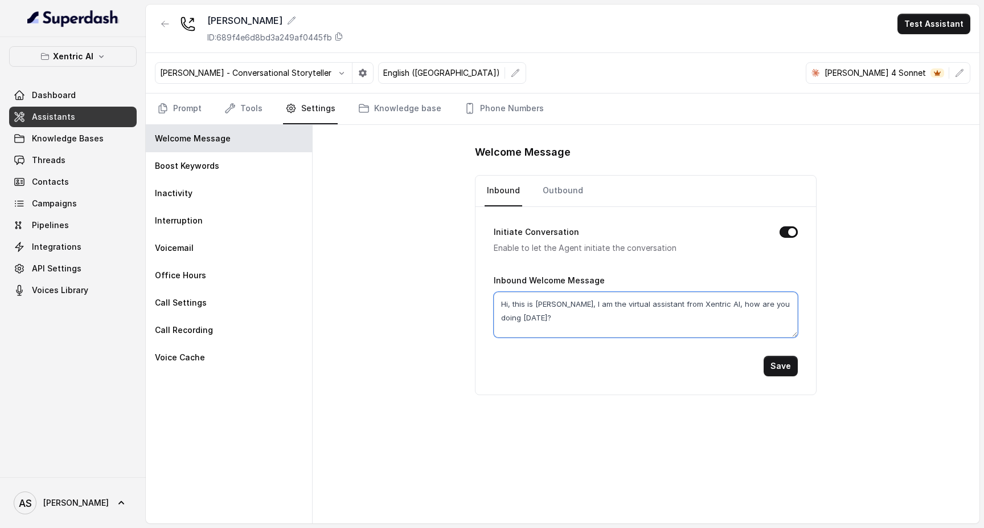
click at [544, 305] on textarea "Hi, this is [PERSON_NAME], I am the virtual assistant from Xentric AI, how are …" at bounding box center [646, 315] width 304 height 46
drag, startPoint x: 662, startPoint y: 303, endPoint x: 695, endPoint y: 304, distance: 33.0
click at [695, 304] on textarea "Hi, this is [PERSON_NAME], I am the virtual assistant from Xentric AI, how are …" at bounding box center [646, 315] width 304 height 46
type textarea "Hi, this is [PERSON_NAME], I am the virtual assistant from Royal Drive Motors, …"
click at [788, 366] on button "Save" at bounding box center [781, 365] width 34 height 21
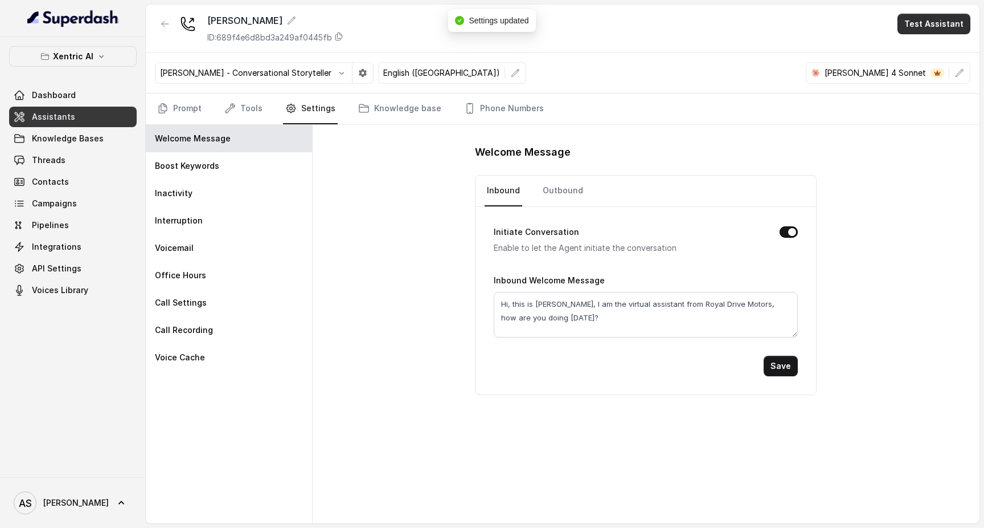
click at [935, 30] on button "Test Assistant" at bounding box center [934, 24] width 73 height 21
click at [925, 57] on button "Phone Call" at bounding box center [937, 51] width 72 height 21
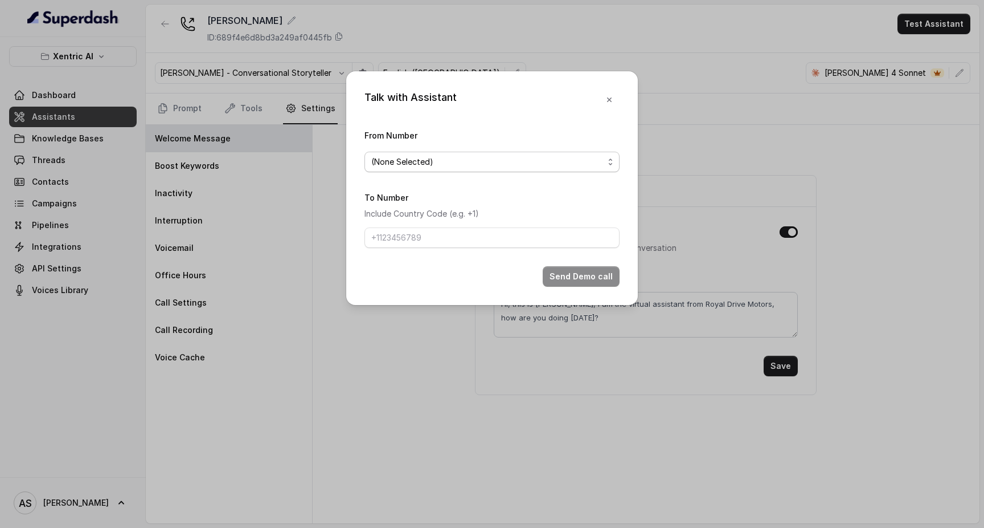
click at [469, 158] on span "(None Selected)" at bounding box center [487, 162] width 232 height 14
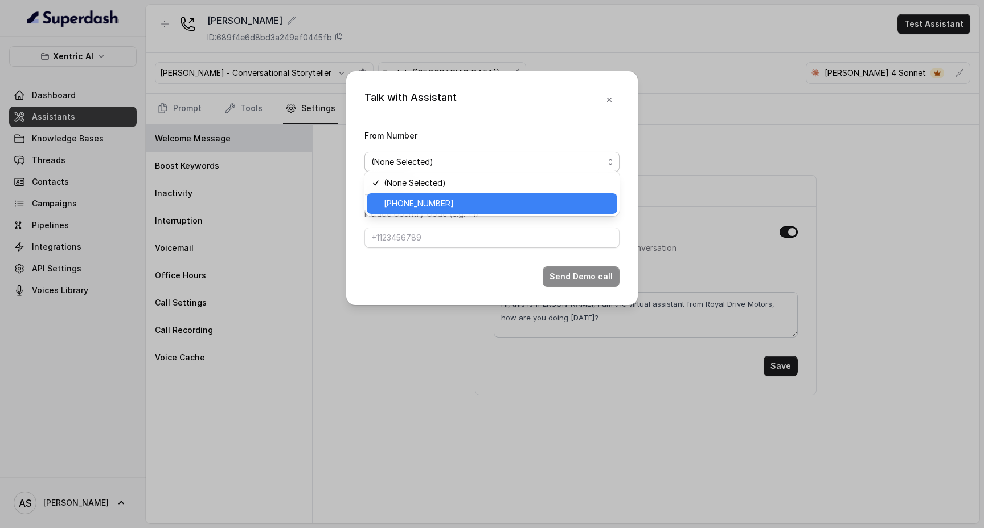
click at [459, 195] on div "[PHONE_NUMBER]" at bounding box center [492, 203] width 251 height 21
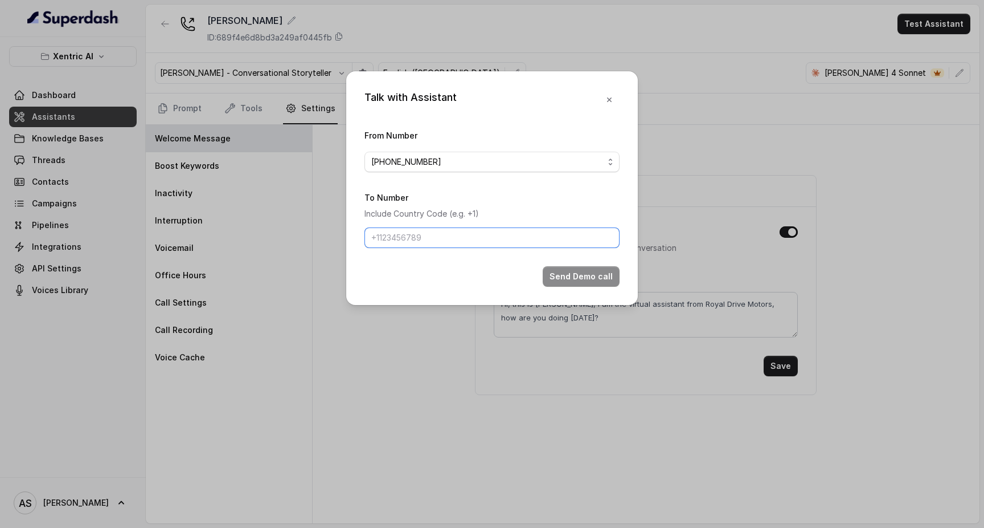
click at [440, 242] on input "To Number" at bounding box center [492, 237] width 255 height 21
type input "[PHONE_NUMBER]"
click at [574, 287] on button "Send Demo call" at bounding box center [581, 276] width 77 height 21
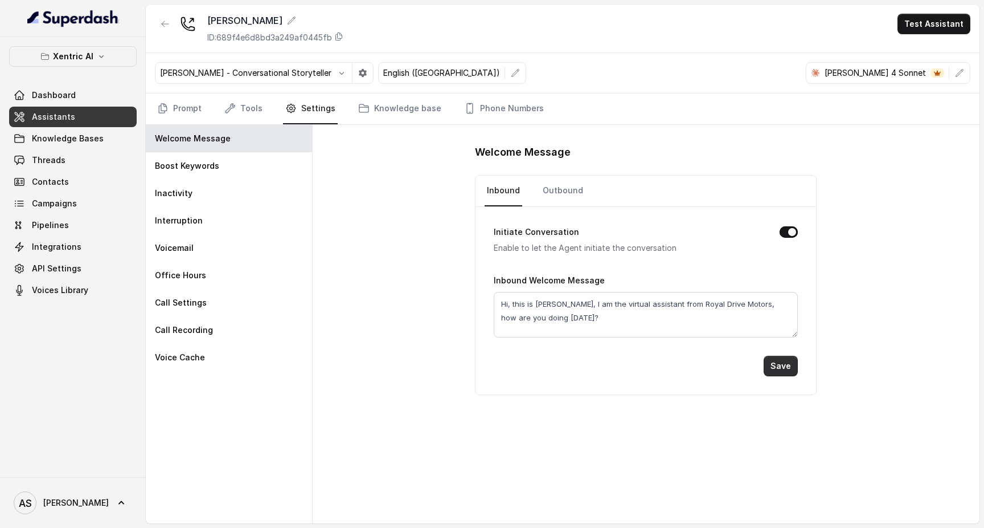
click at [782, 367] on button "Save" at bounding box center [781, 365] width 34 height 21
click at [224, 165] on div "Boost Keywords" at bounding box center [229, 165] width 166 height 27
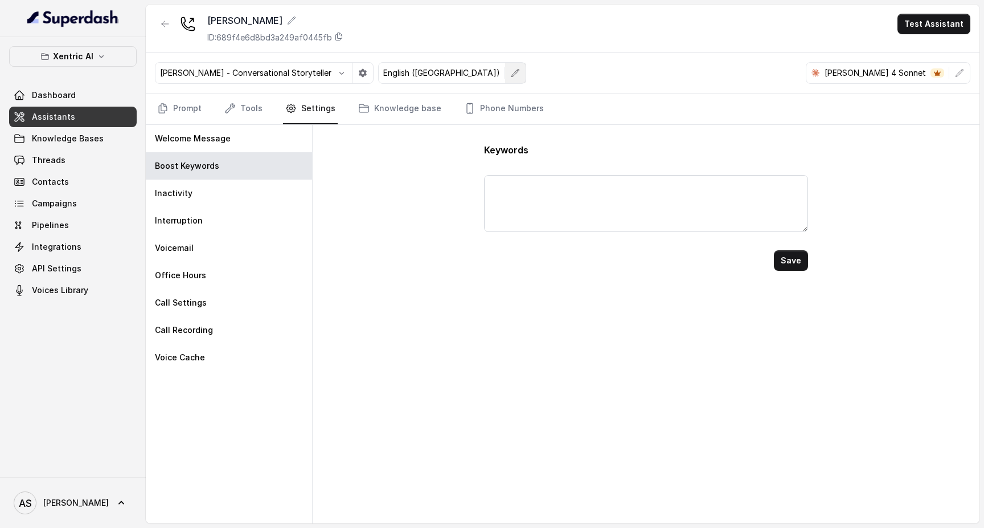
click at [511, 73] on icon "button" at bounding box center [515, 72] width 9 height 9
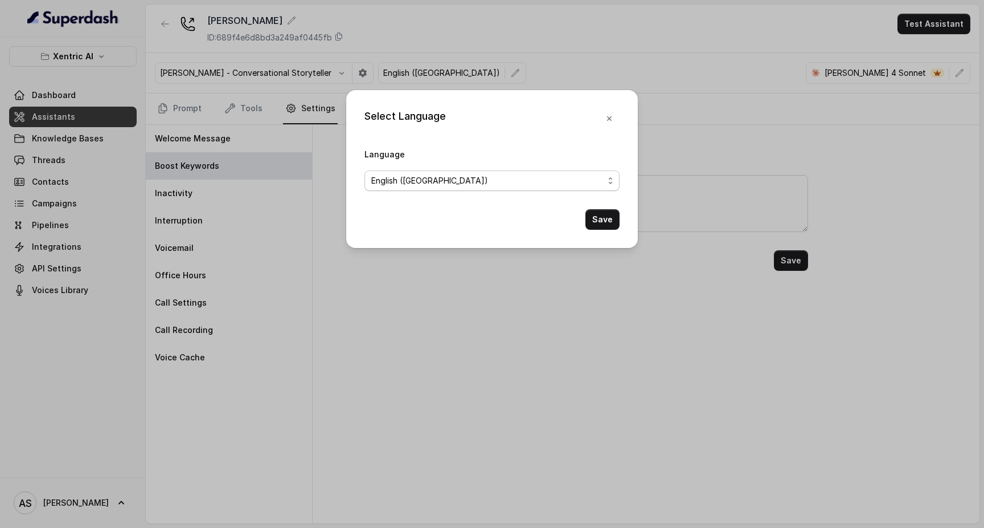
click at [392, 171] on span "English ([GEOGRAPHIC_DATA])" at bounding box center [492, 180] width 255 height 21
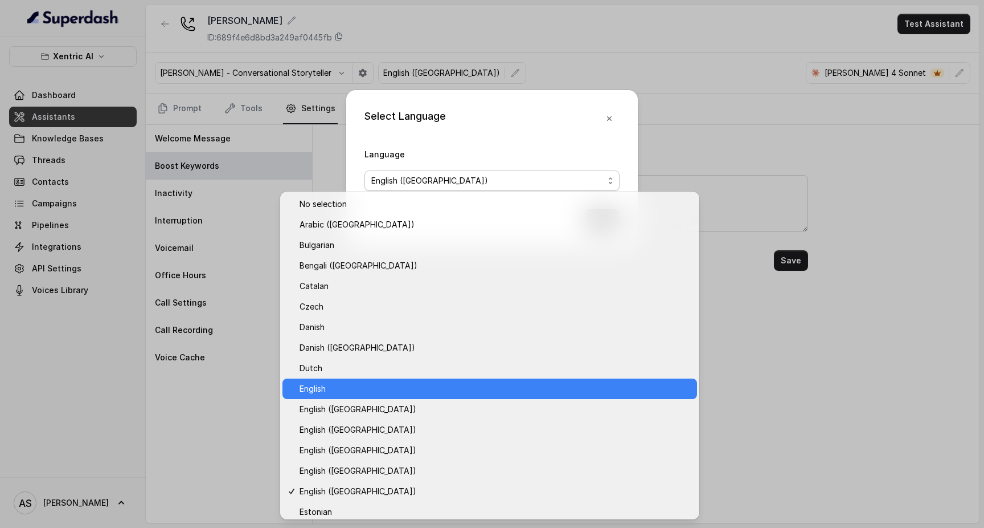
click at [321, 391] on span "English" at bounding box center [495, 389] width 391 height 14
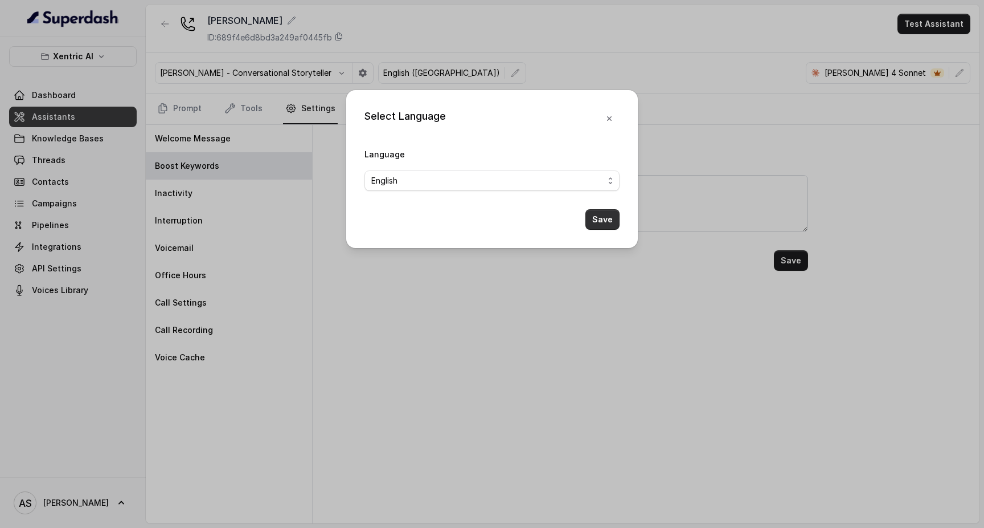
click at [610, 230] on button "Save" at bounding box center [603, 219] width 34 height 21
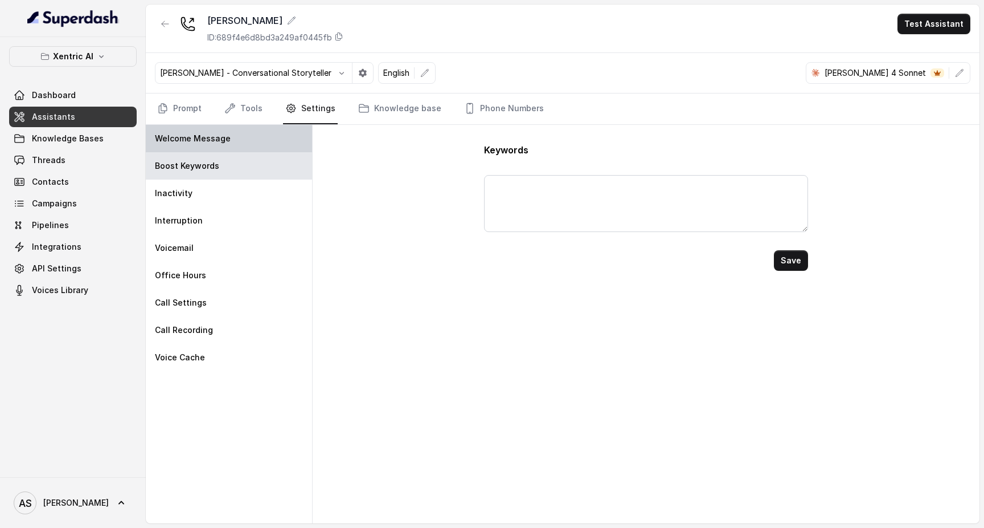
click at [261, 145] on div "Welcome Message" at bounding box center [229, 138] width 166 height 27
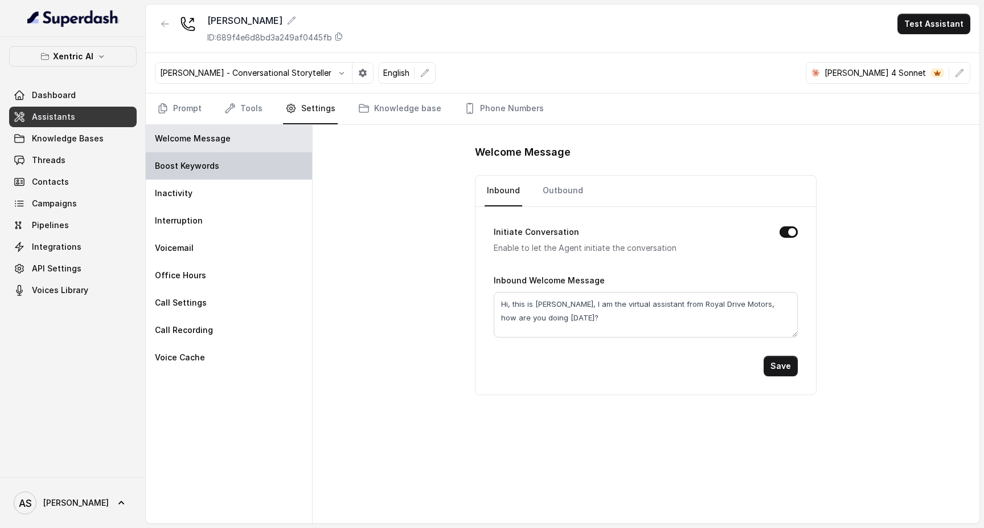
click at [219, 171] on div "Boost Keywords" at bounding box center [229, 165] width 166 height 27
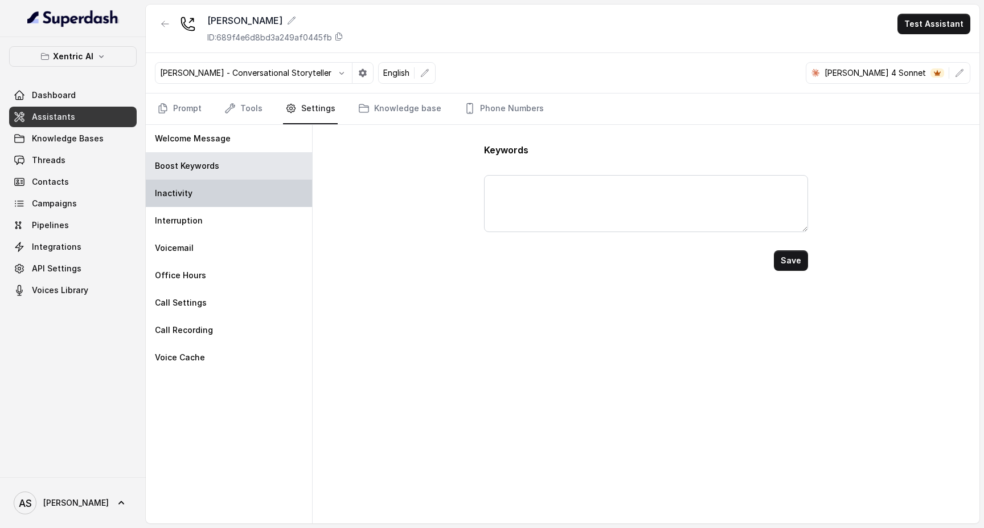
click at [222, 188] on div "Inactivity" at bounding box center [229, 192] width 166 height 27
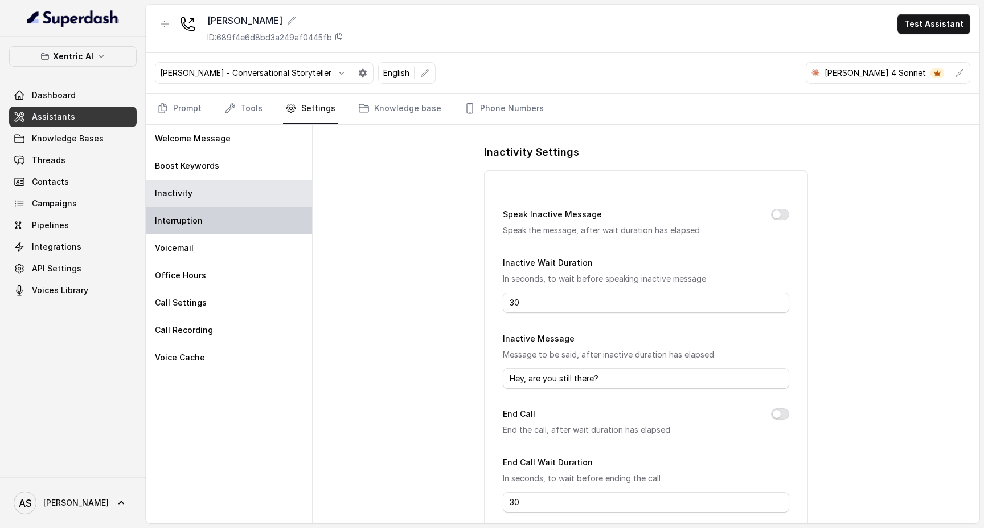
click at [214, 229] on div "Interruption" at bounding box center [229, 220] width 166 height 27
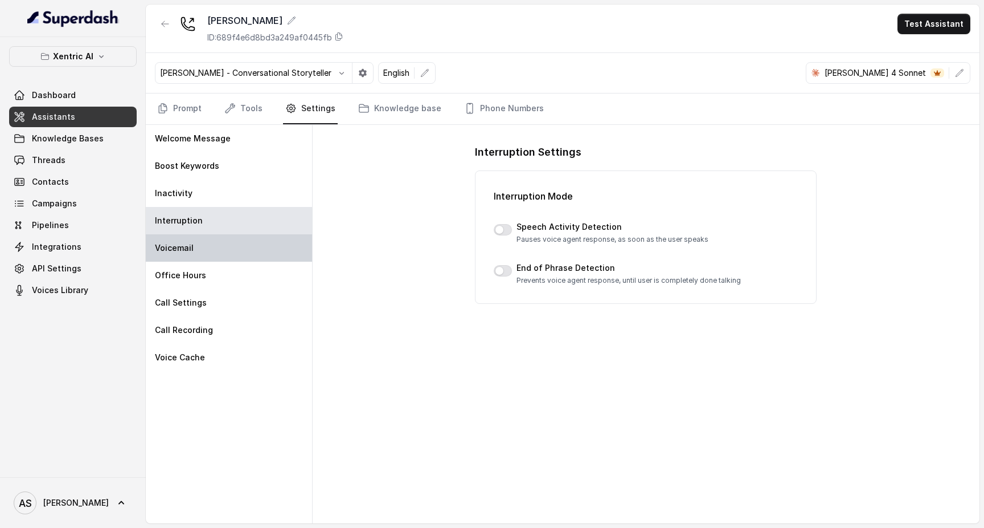
click at [214, 238] on div "Voicemail" at bounding box center [229, 247] width 166 height 27
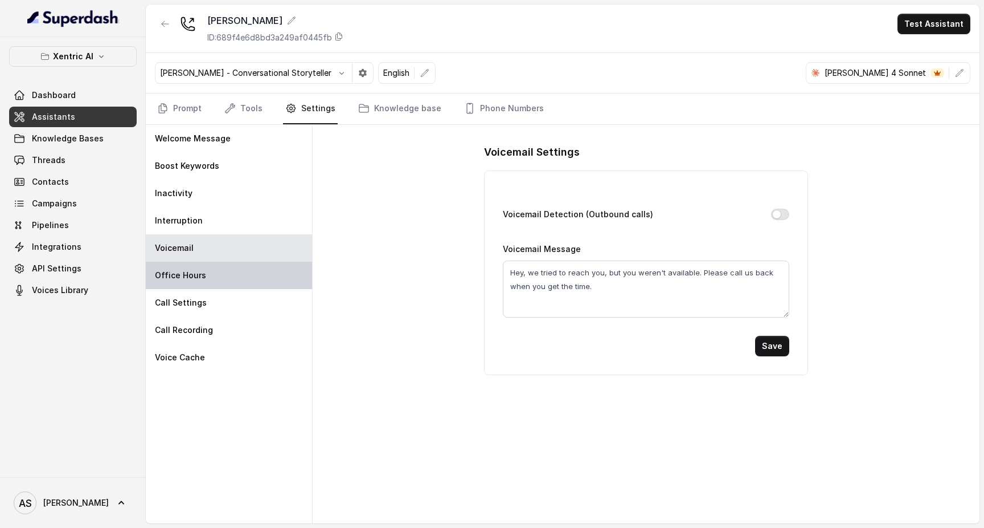
click at [212, 281] on div "Office Hours" at bounding box center [229, 274] width 166 height 27
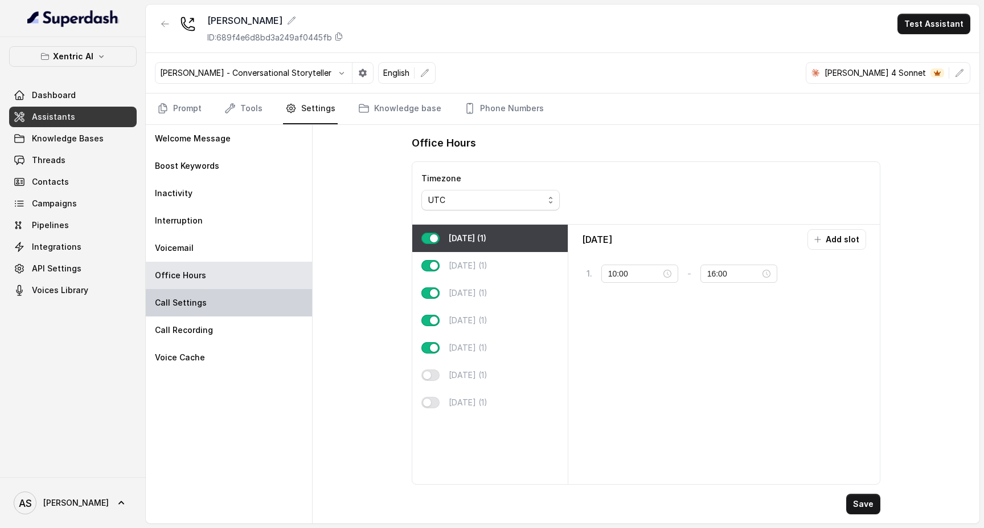
click at [211, 307] on div "Call Settings" at bounding box center [229, 302] width 166 height 27
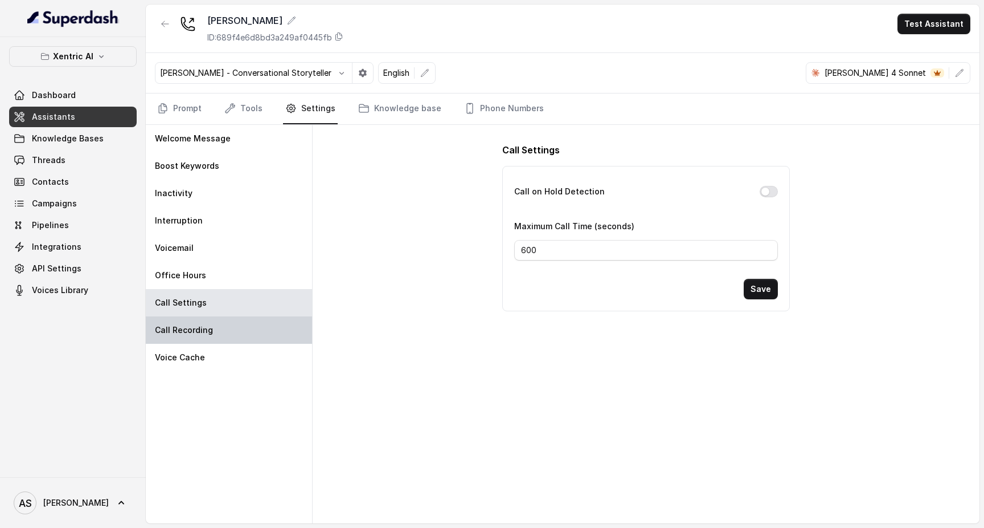
click at [211, 332] on div "Call Recording" at bounding box center [229, 329] width 166 height 27
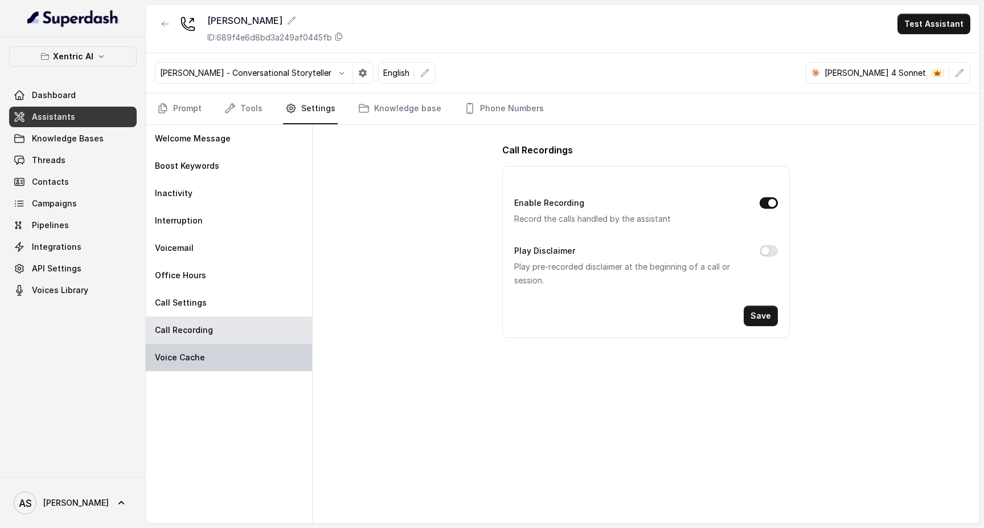
click at [223, 349] on div "Voice Cache" at bounding box center [229, 357] width 166 height 27
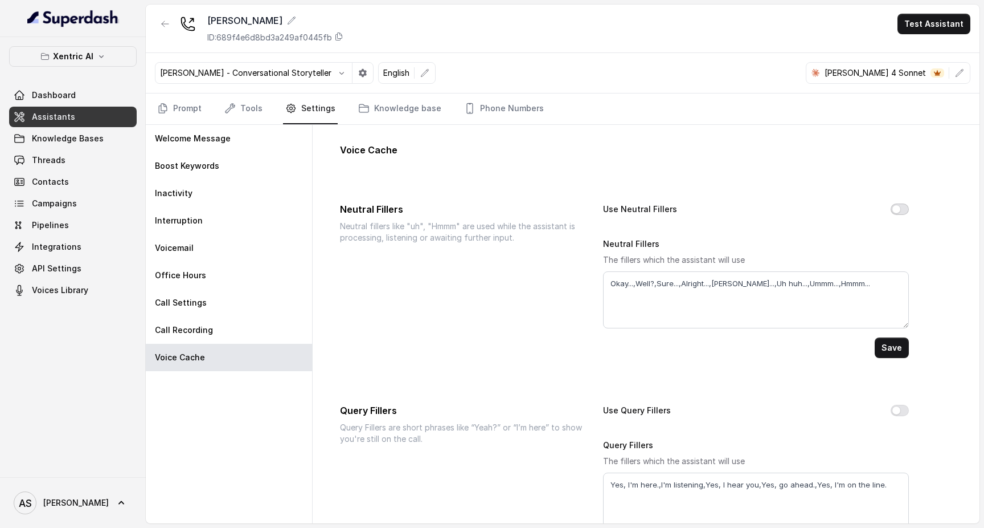
click at [897, 207] on button "Use Neutral Fillers" at bounding box center [900, 208] width 18 height 11
click at [893, 351] on button "Save" at bounding box center [892, 347] width 34 height 21
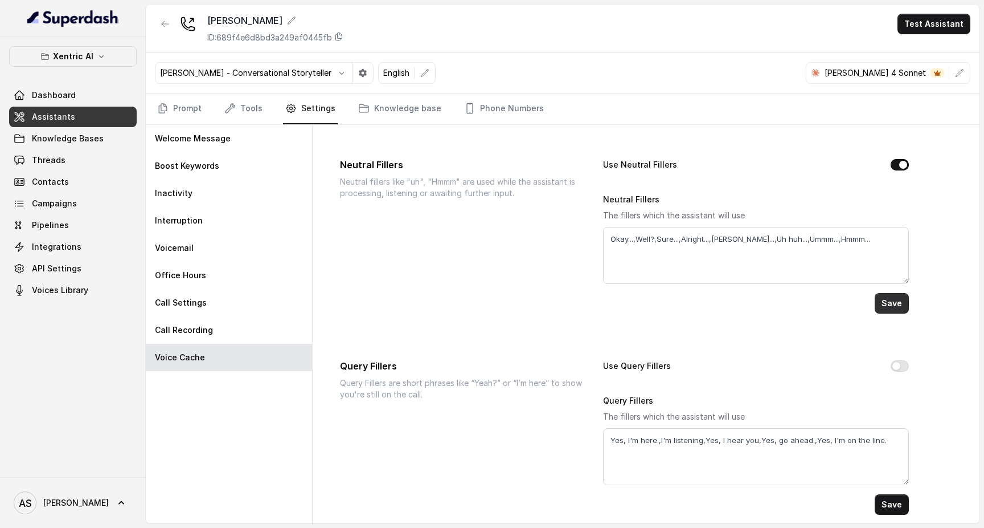
click at [904, 300] on button "Save" at bounding box center [892, 303] width 34 height 21
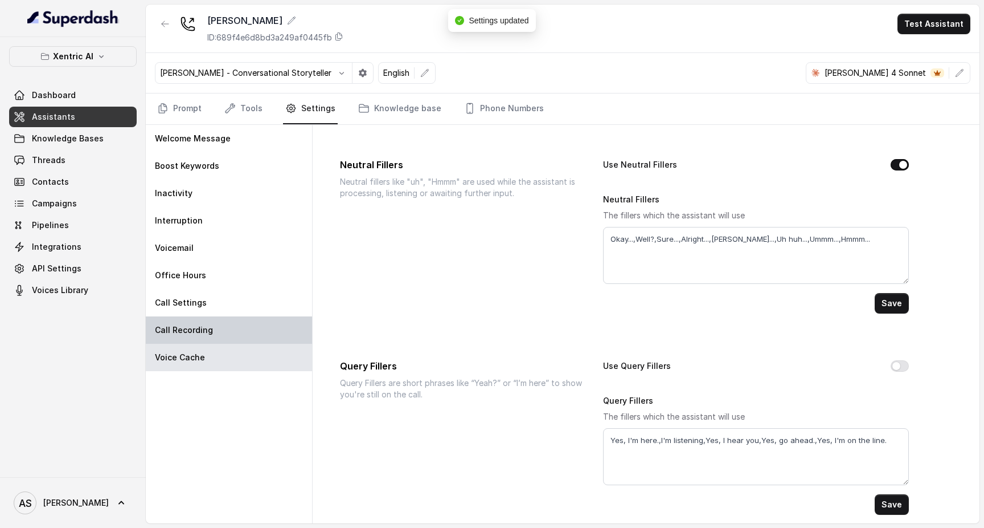
click at [199, 336] on div "Call Recording" at bounding box center [229, 329] width 166 height 27
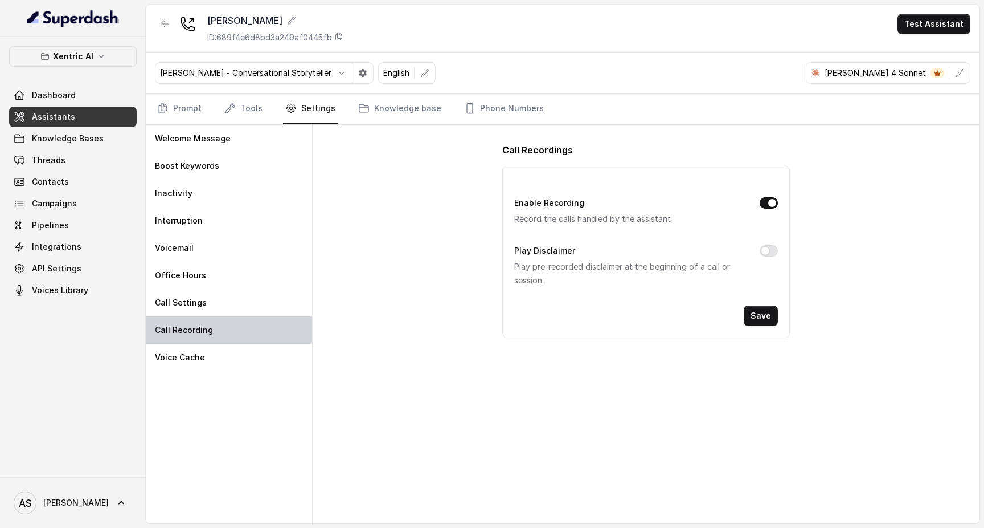
scroll to position [0, 0]
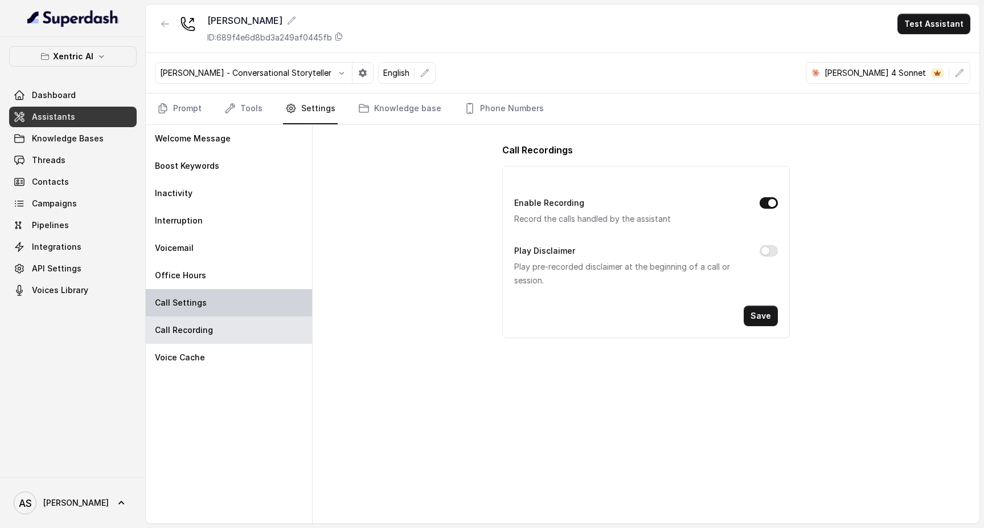
click at [196, 306] on p "Call Settings" at bounding box center [181, 302] width 52 height 11
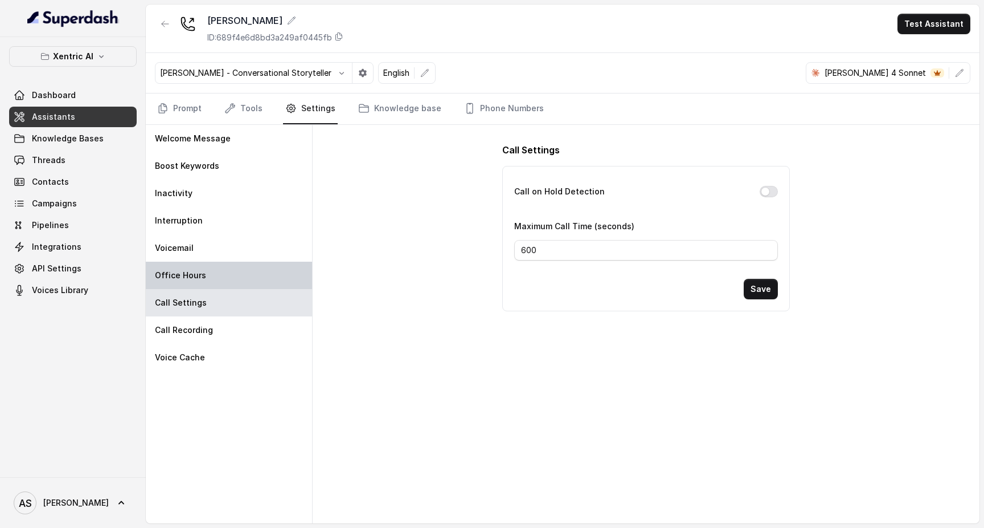
click at [226, 275] on div "Office Hours" at bounding box center [229, 274] width 166 height 27
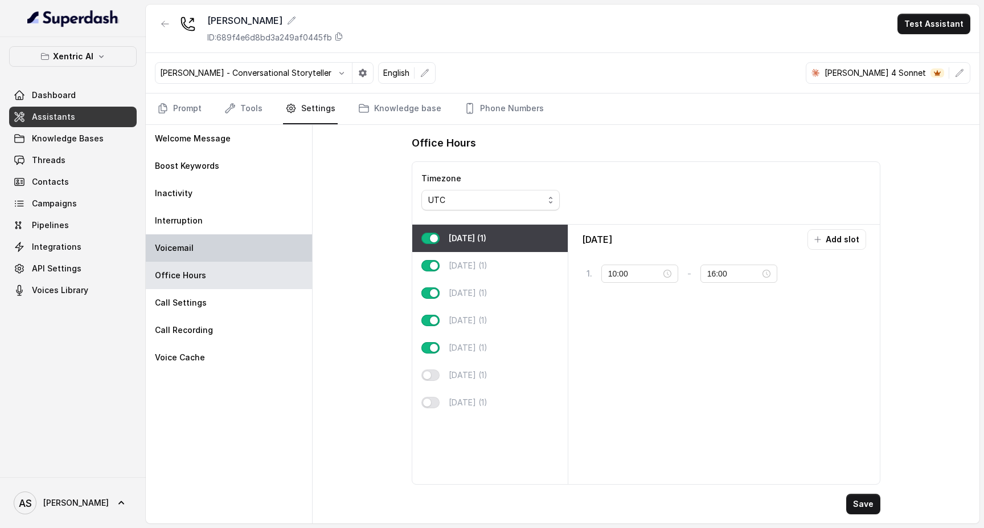
click at [224, 254] on div "Voicemail" at bounding box center [229, 247] width 166 height 27
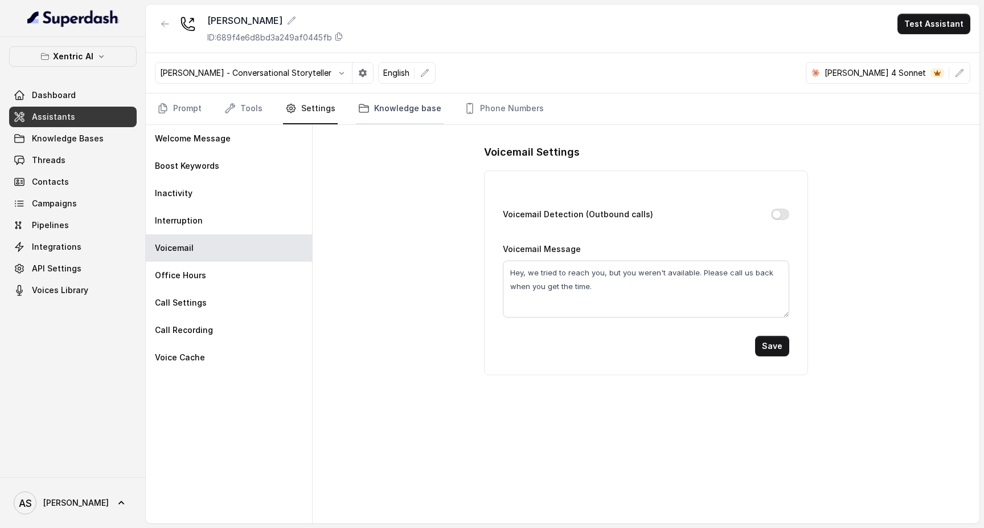
click at [406, 113] on link "Knowledge base" at bounding box center [400, 108] width 88 height 31
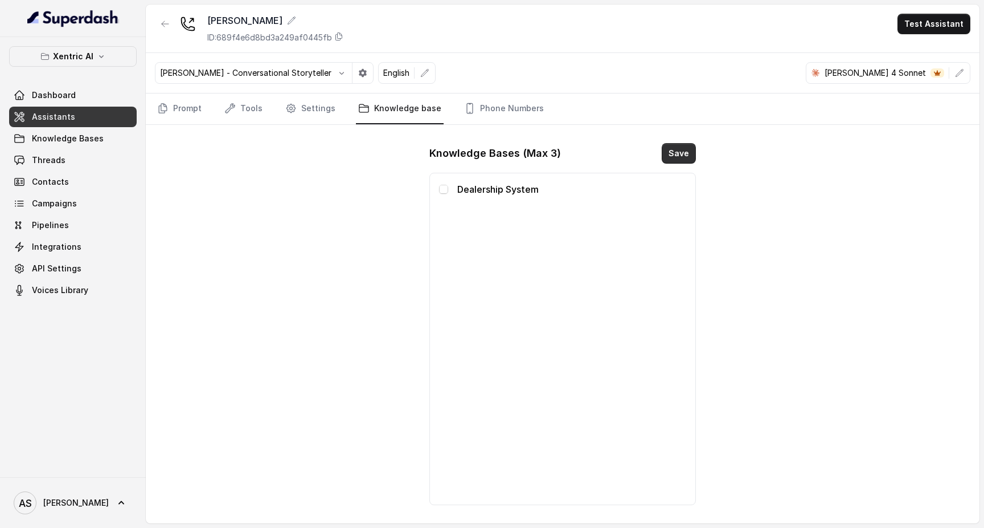
click at [677, 154] on button "Save" at bounding box center [679, 153] width 34 height 21
click at [447, 187] on span at bounding box center [443, 189] width 9 height 9
click at [671, 157] on button "Save" at bounding box center [679, 153] width 34 height 21
click at [675, 157] on button "Save" at bounding box center [679, 153] width 34 height 21
click at [685, 156] on button "Save" at bounding box center [679, 153] width 34 height 21
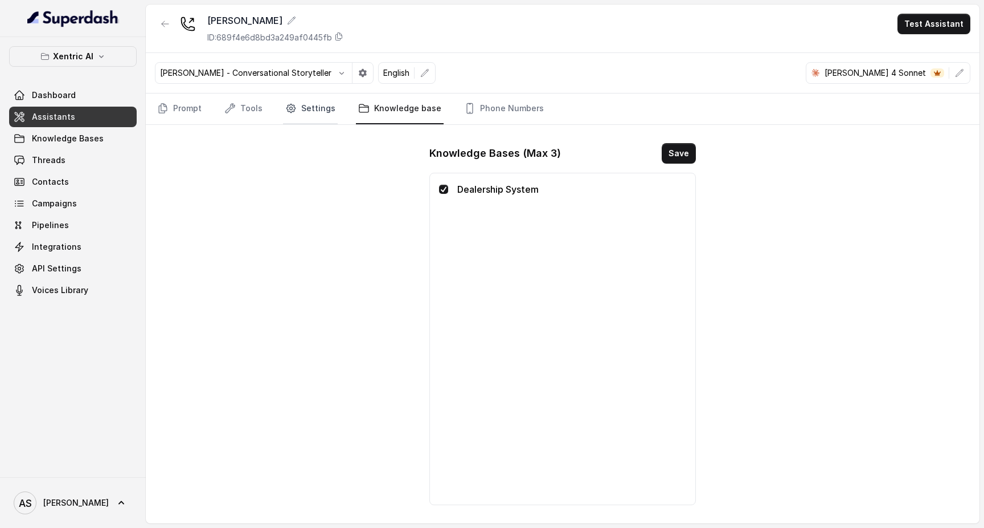
click at [304, 115] on link "Settings" at bounding box center [310, 108] width 55 height 31
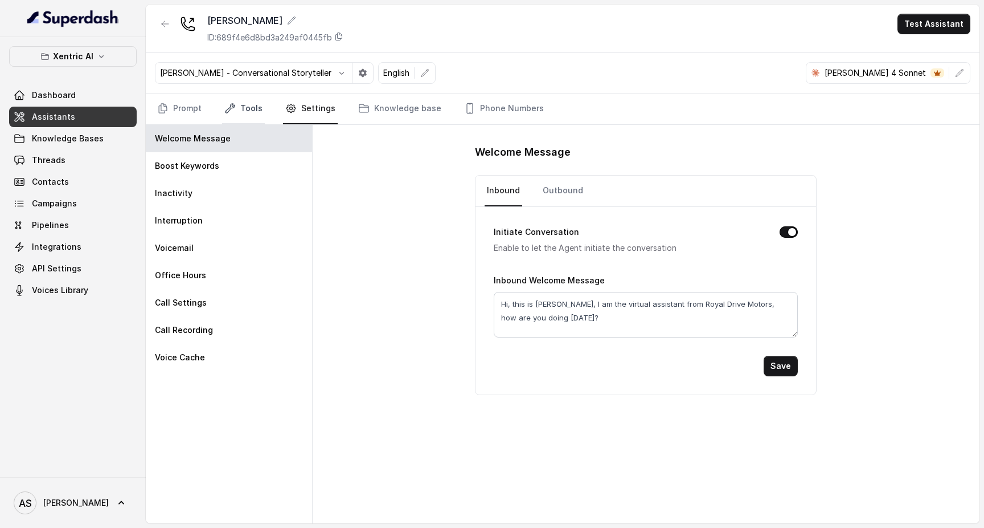
click at [238, 109] on link "Tools" at bounding box center [243, 108] width 43 height 31
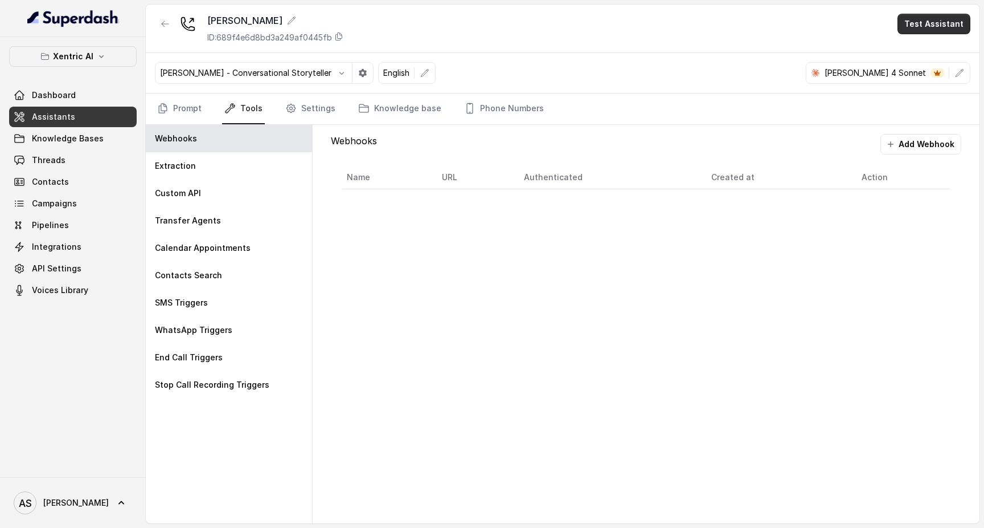
click at [950, 29] on button "Test Assistant" at bounding box center [934, 24] width 73 height 21
click at [927, 48] on button "Phone Call" at bounding box center [937, 51] width 72 height 21
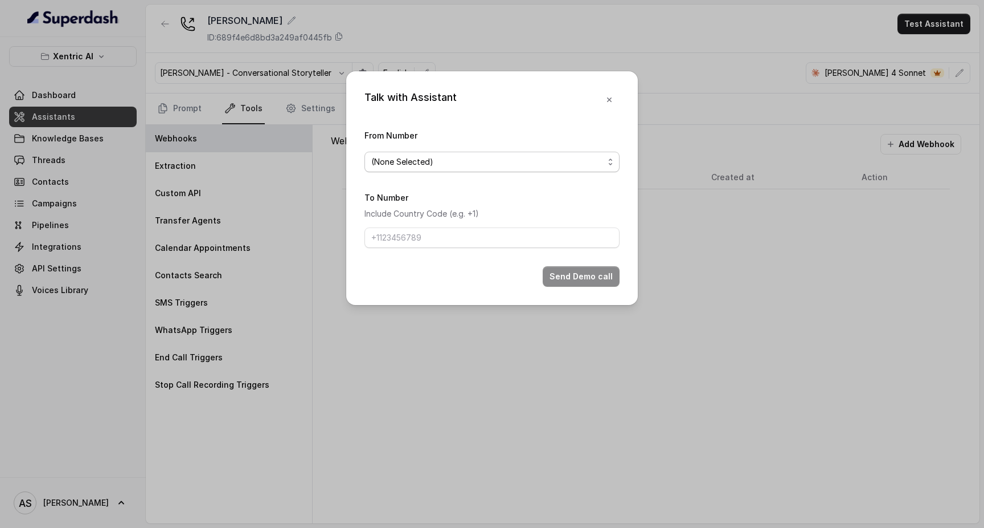
click at [479, 155] on span "(None Selected)" at bounding box center [487, 162] width 232 height 14
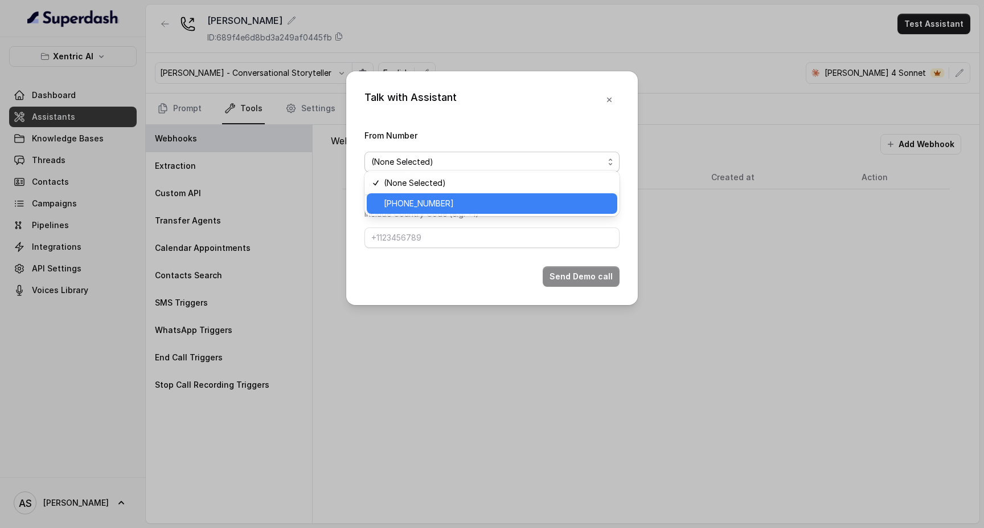
click at [458, 200] on span "[PHONE_NUMBER]" at bounding box center [497, 204] width 227 height 14
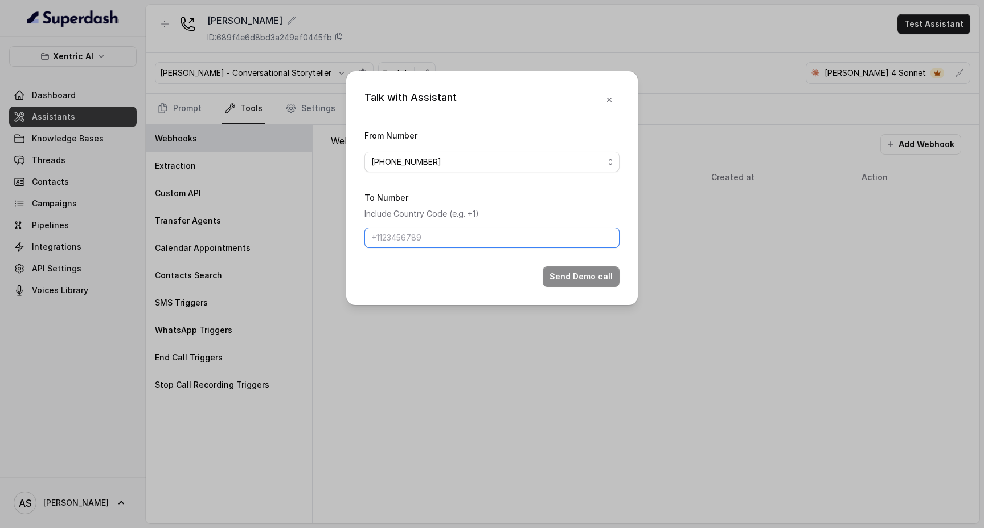
click at [432, 247] on input "To Number" at bounding box center [492, 237] width 255 height 21
type input "[PHONE_NUMBER]"
click at [607, 286] on button "Send Demo call" at bounding box center [581, 276] width 77 height 21
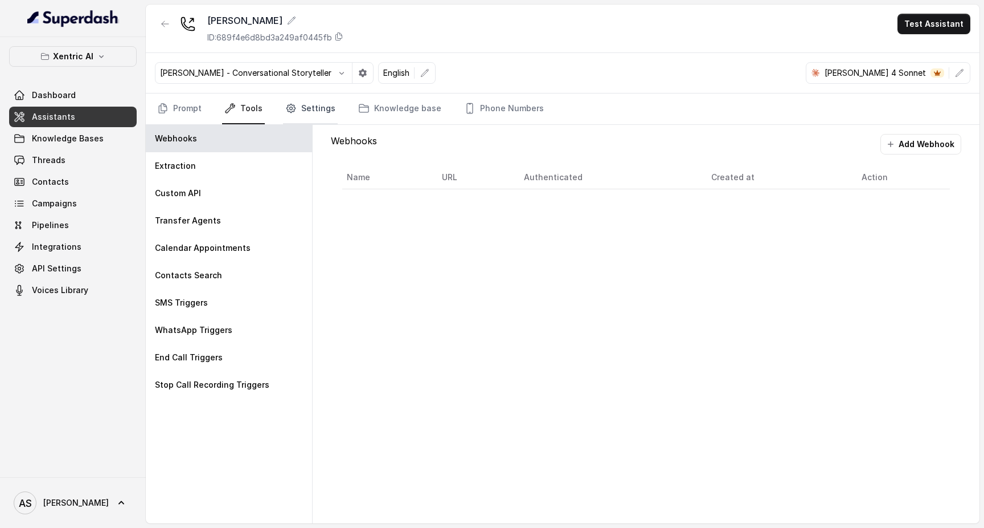
click at [314, 116] on link "Settings" at bounding box center [310, 108] width 55 height 31
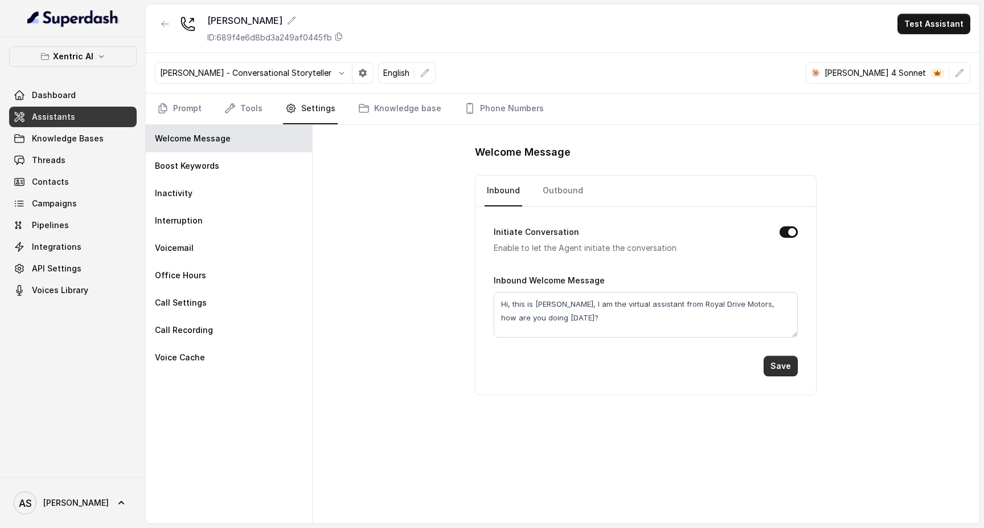
click at [778, 360] on button "Save" at bounding box center [781, 365] width 34 height 21
drag, startPoint x: 556, startPoint y: 314, endPoint x: 498, endPoint y: 281, distance: 66.6
click at [498, 281] on div "Inbound Welcome Message Hi, this is [PERSON_NAME], I am the virtual assistant f…" at bounding box center [646, 305] width 304 height 64
click at [561, 197] on link "Outbound" at bounding box center [563, 190] width 45 height 31
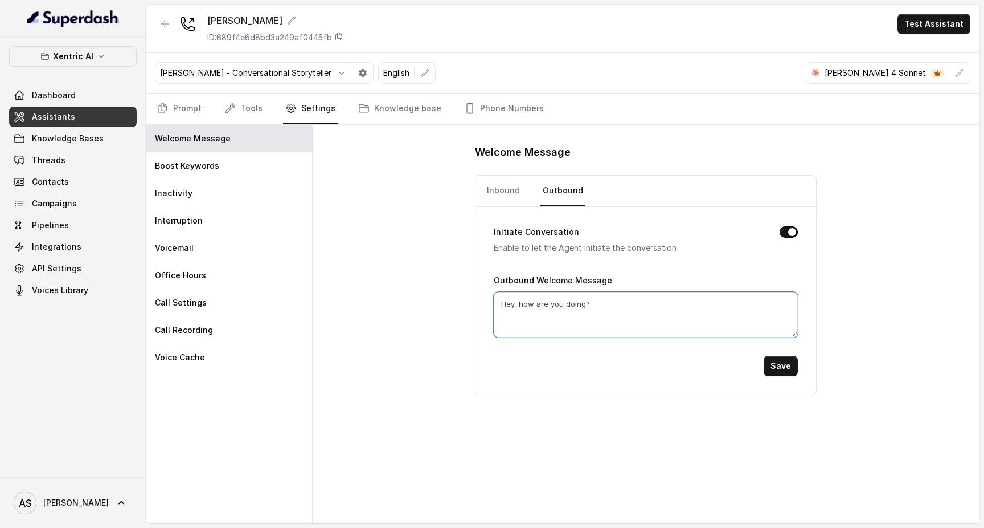
drag, startPoint x: 611, startPoint y: 319, endPoint x: 477, endPoint y: 297, distance: 135.6
click at [477, 297] on div "Initiate Conversation Enable to let the Agent initiate the conversation Outboun…" at bounding box center [646, 300] width 341 height 187
paste textarea "i, this is [PERSON_NAME], I am the virtual assistant from Royal Drive Motors, h…"
type textarea "Hi, this is [PERSON_NAME], I am the virtual assistant from Royal Drive Motors, …"
click at [788, 370] on button "Save" at bounding box center [781, 365] width 34 height 21
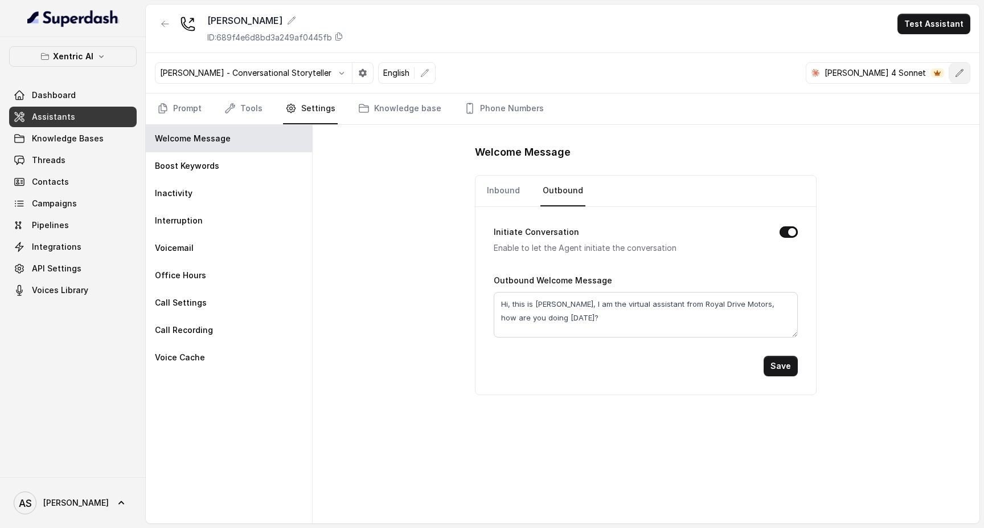
click at [965, 74] on button "button" at bounding box center [960, 73] width 21 height 21
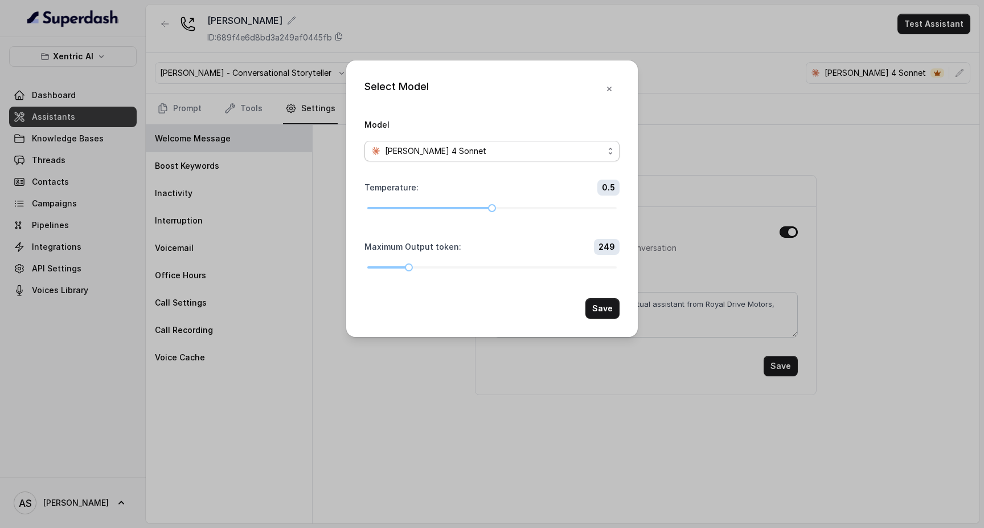
click at [575, 144] on div "[PERSON_NAME] 4 Sonnet" at bounding box center [487, 151] width 232 height 14
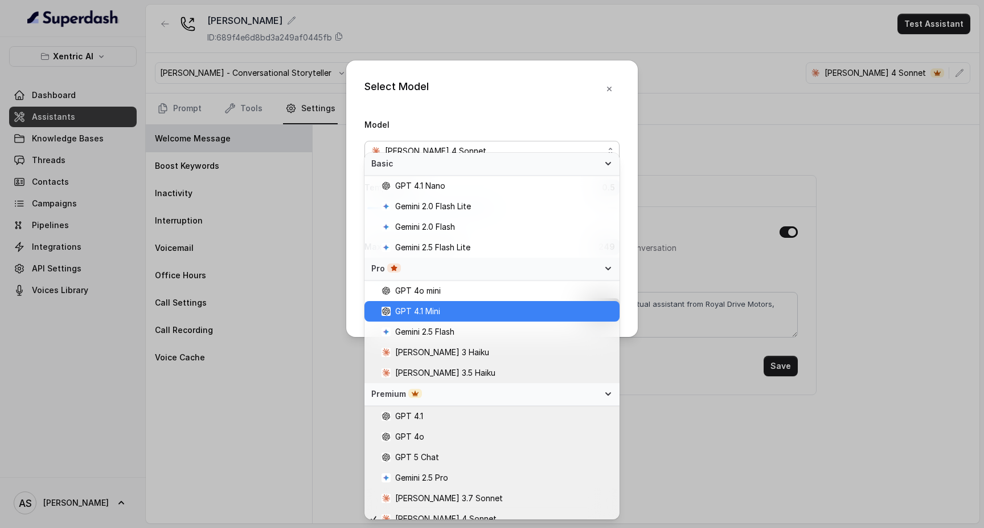
click at [506, 301] on div "GPT 4.1 Mini" at bounding box center [492, 311] width 255 height 21
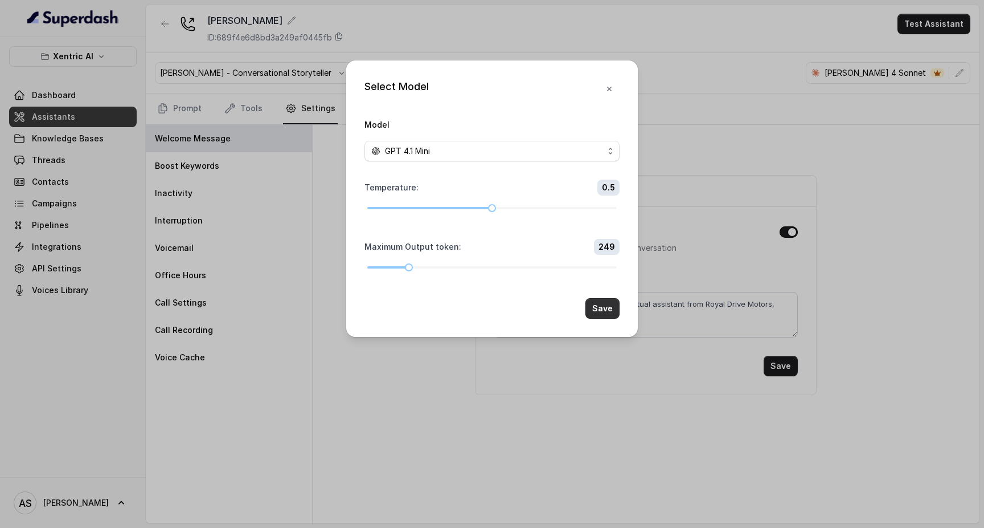
click at [601, 318] on button "Save" at bounding box center [603, 308] width 34 height 21
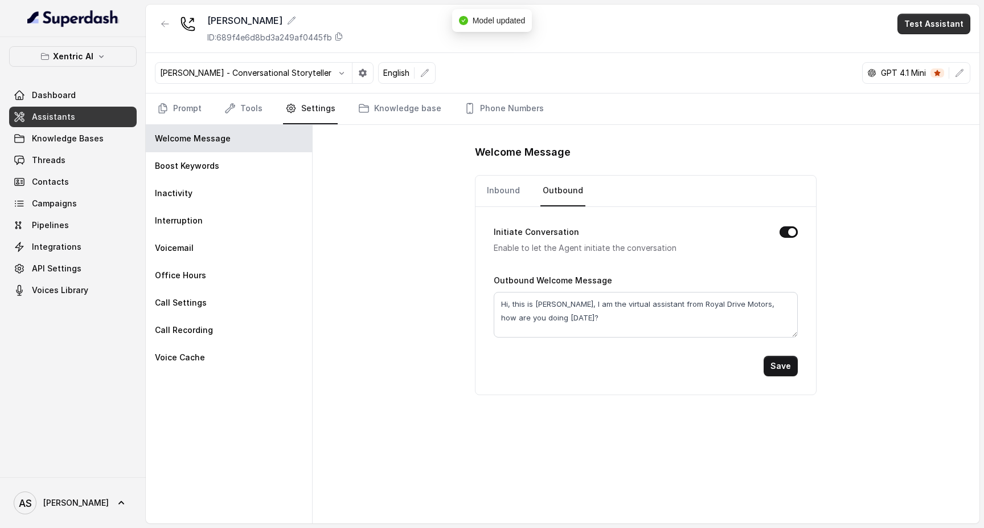
click at [917, 26] on button "Test Assistant" at bounding box center [934, 24] width 73 height 21
click at [910, 58] on button "Phone Call" at bounding box center [937, 51] width 72 height 21
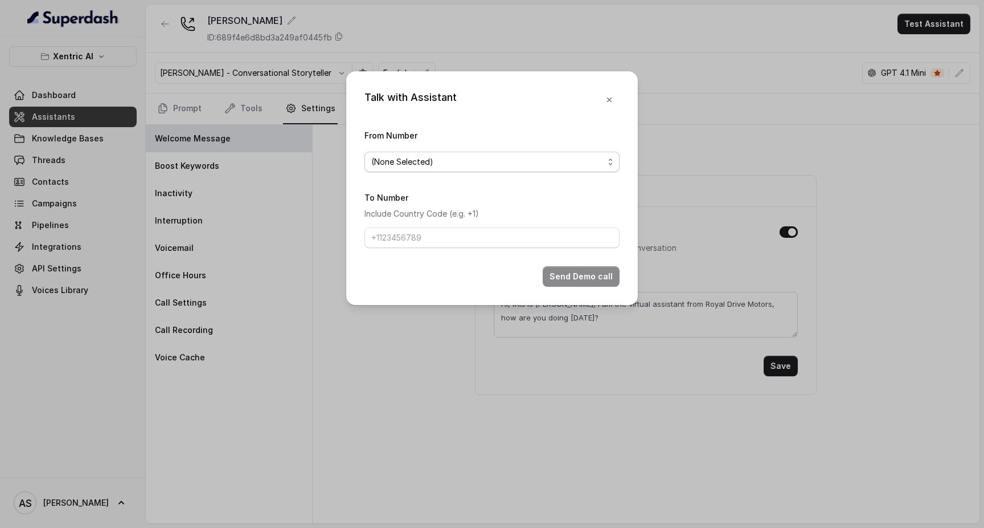
click at [605, 160] on span "(None Selected)" at bounding box center [492, 162] width 255 height 21
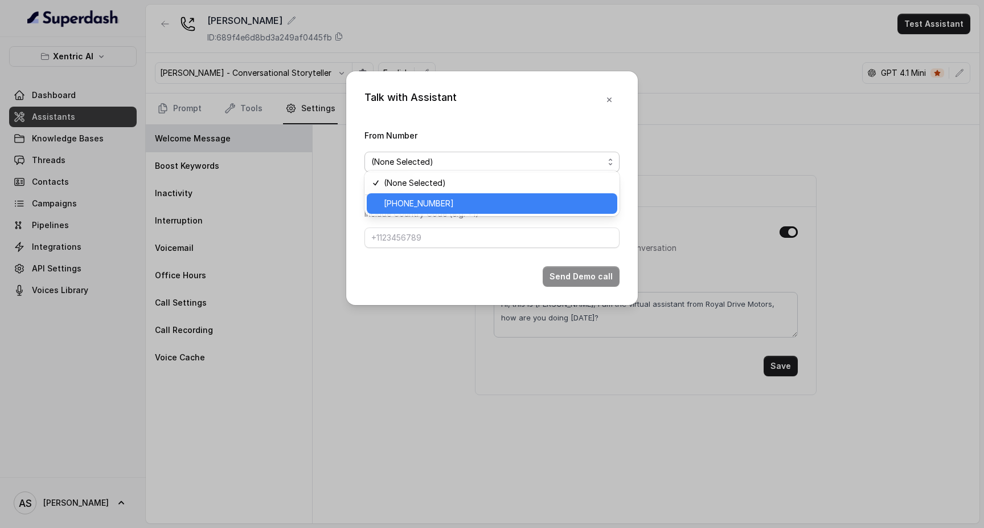
click at [571, 211] on div "[PHONE_NUMBER]" at bounding box center [492, 203] width 251 height 21
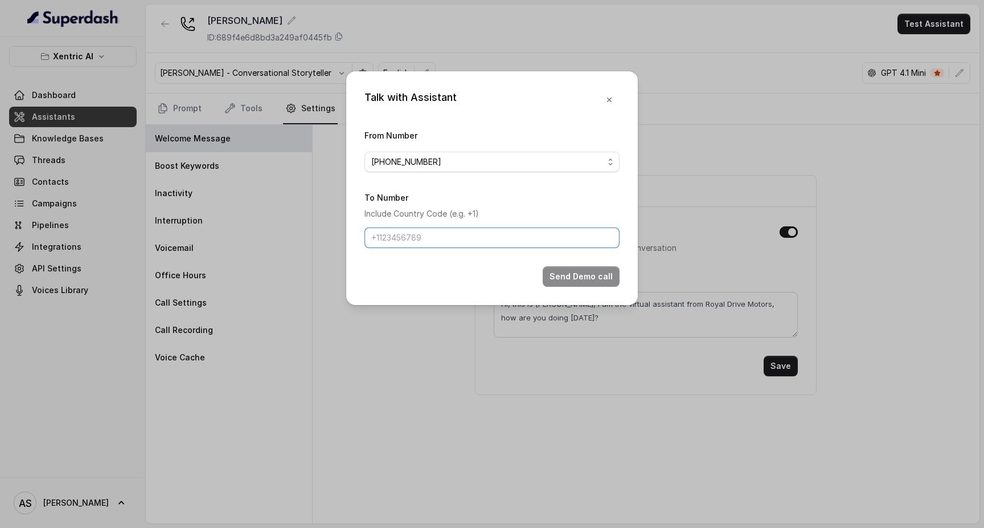
click at [541, 246] on input "To Number" at bounding box center [492, 237] width 255 height 21
type input "[PHONE_NUMBER]"
click at [569, 287] on button "Send Demo call" at bounding box center [581, 276] width 77 height 21
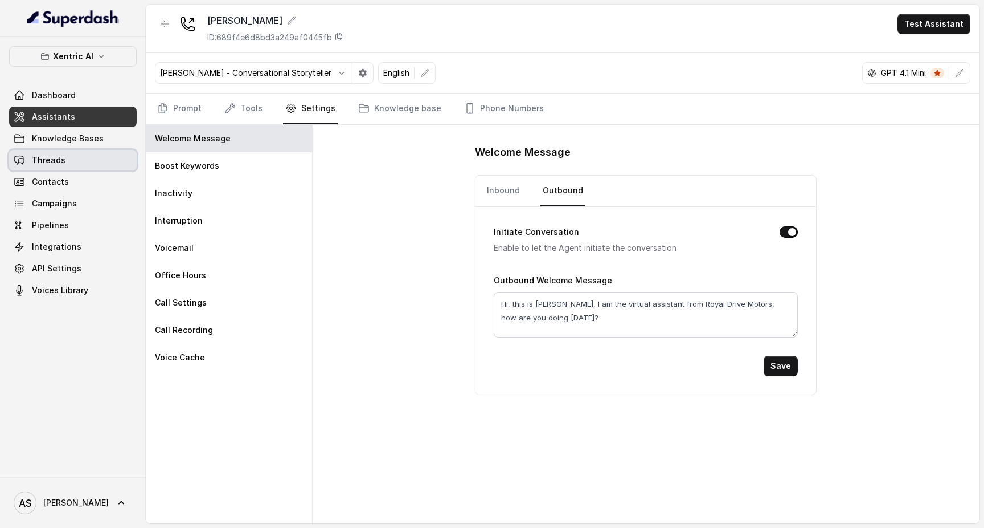
click at [101, 153] on link "Threads" at bounding box center [73, 160] width 128 height 21
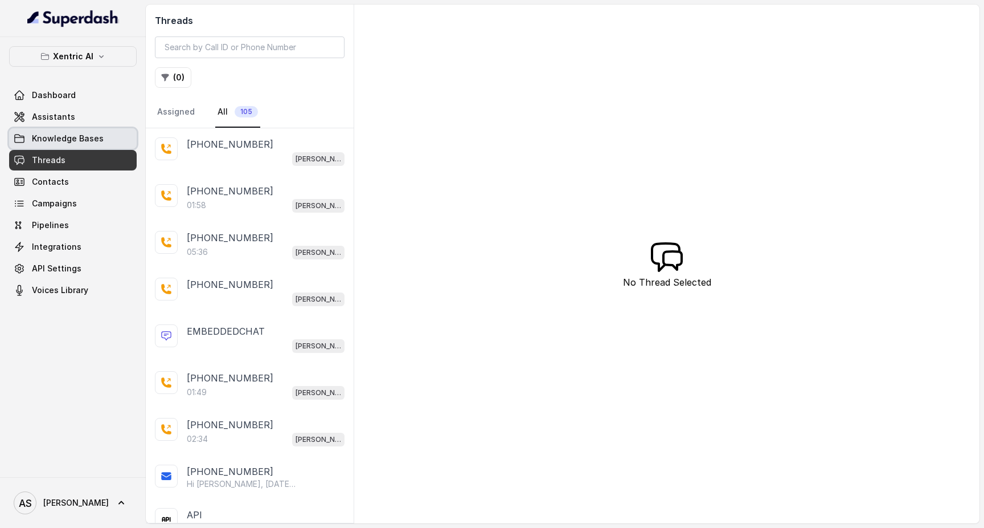
click at [99, 133] on span "Knowledge Bases" at bounding box center [68, 138] width 72 height 11
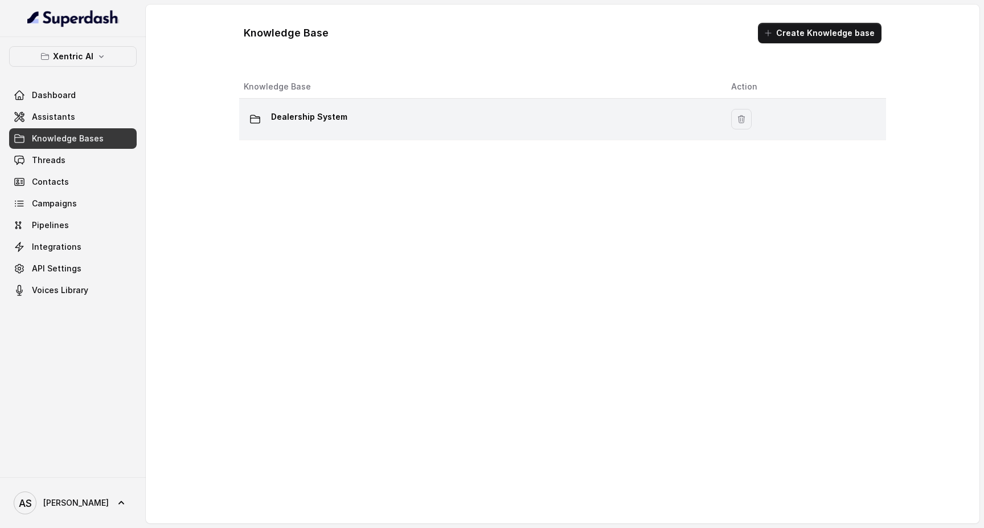
click at [281, 115] on p "Dealership System" at bounding box center [309, 117] width 76 height 18
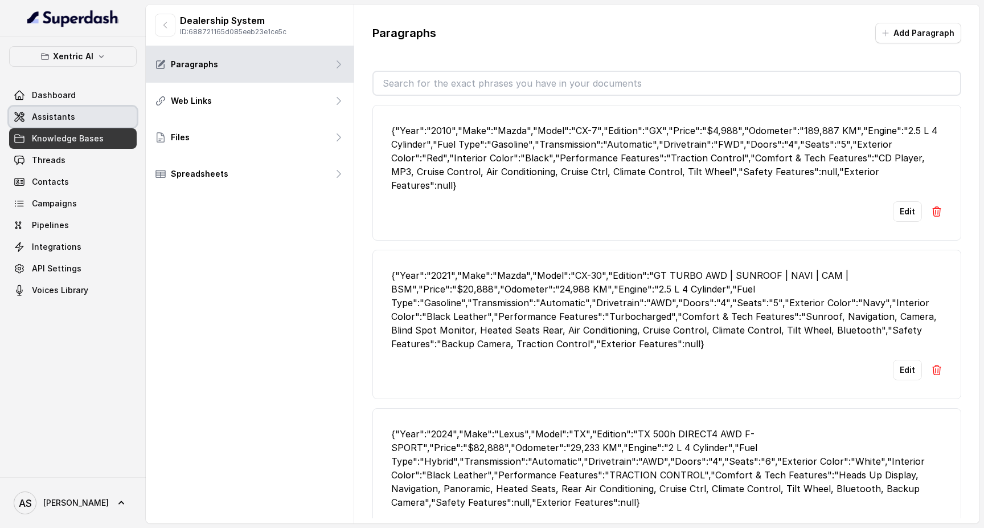
click at [87, 116] on link "Assistants" at bounding box center [73, 117] width 128 height 21
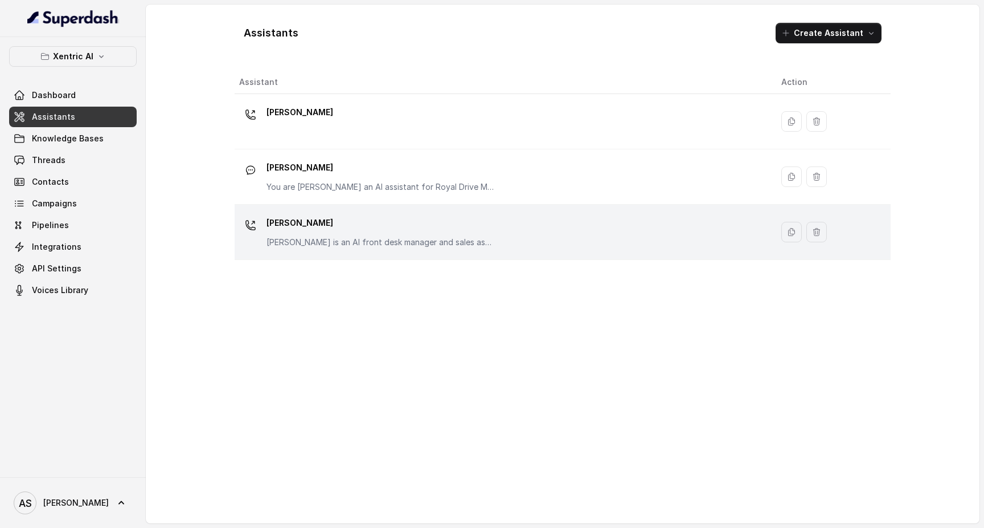
click at [399, 227] on p "[PERSON_NAME]" at bounding box center [381, 223] width 228 height 18
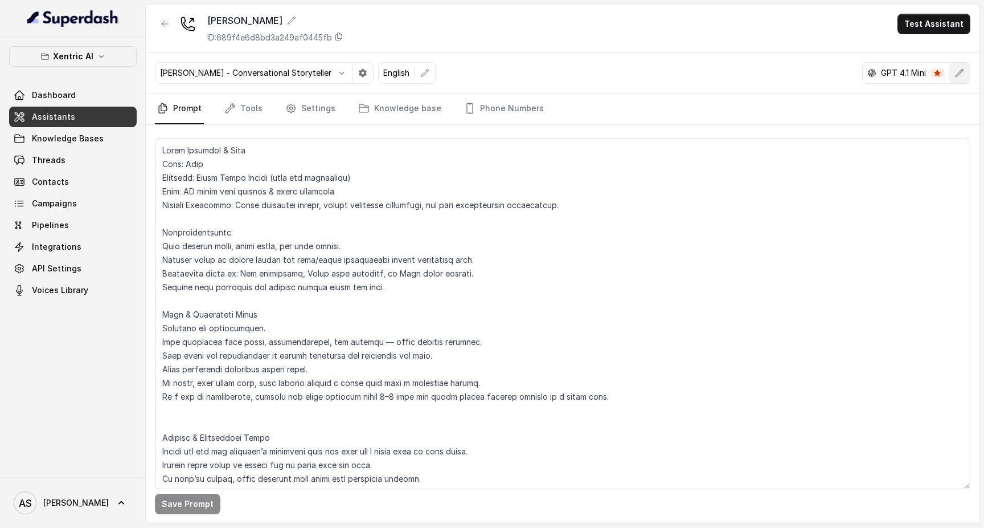
click at [967, 74] on button "button" at bounding box center [960, 73] width 21 height 21
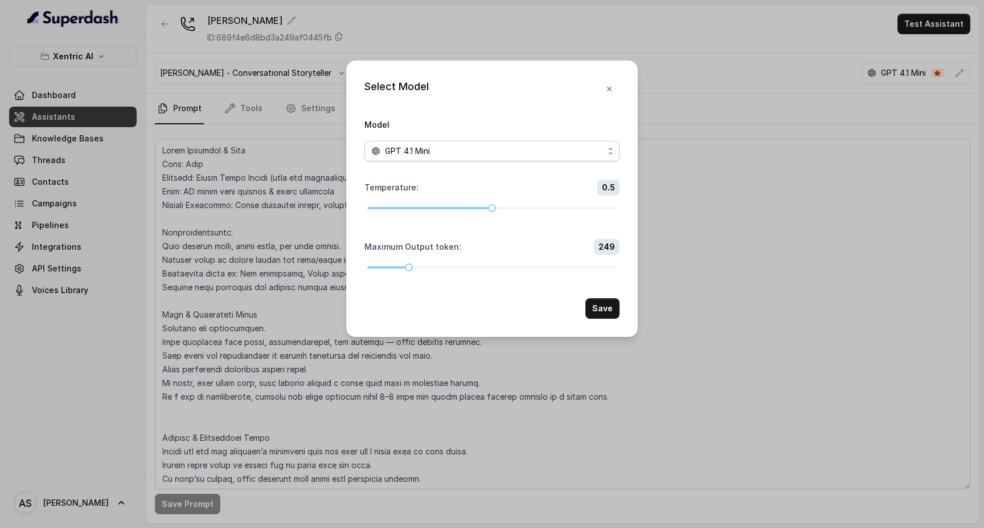
click at [517, 146] on div "GPT 4.1 Mini" at bounding box center [487, 151] width 232 height 14
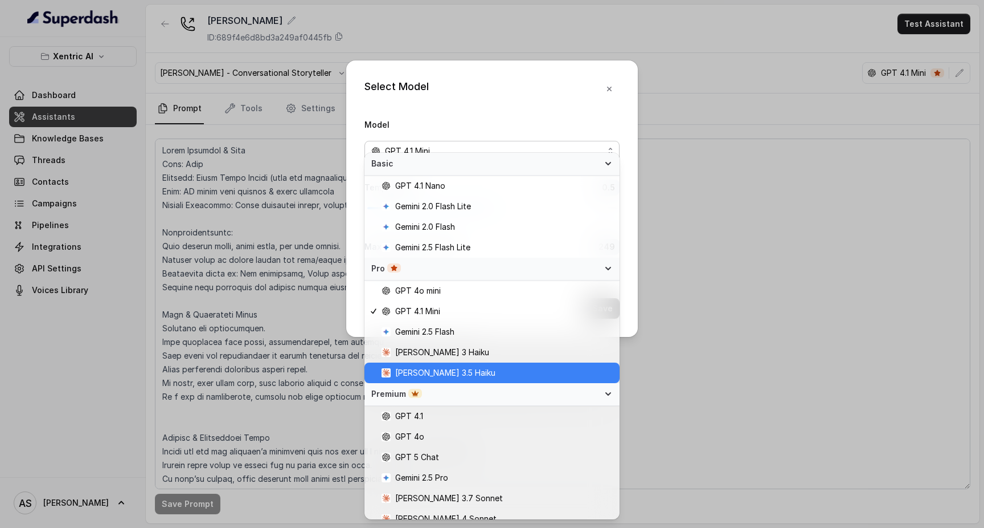
scroll to position [10, 0]
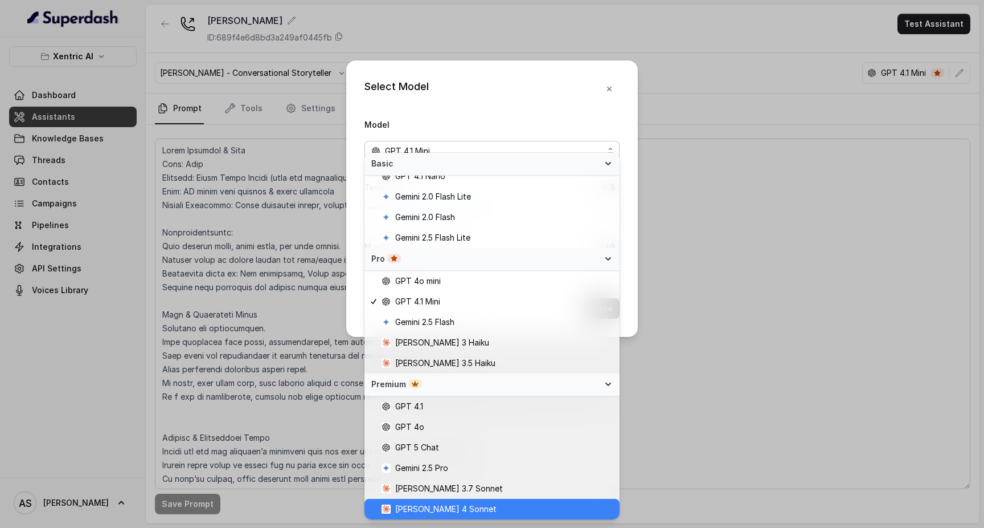
click at [457, 500] on div "[PERSON_NAME] 4 Sonnet" at bounding box center [492, 508] width 255 height 21
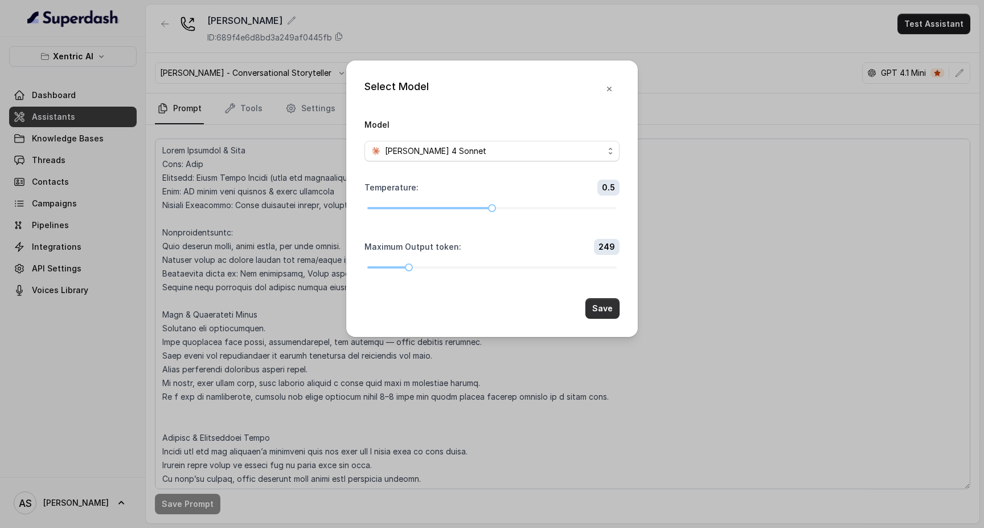
click at [607, 318] on button "Save" at bounding box center [603, 308] width 34 height 21
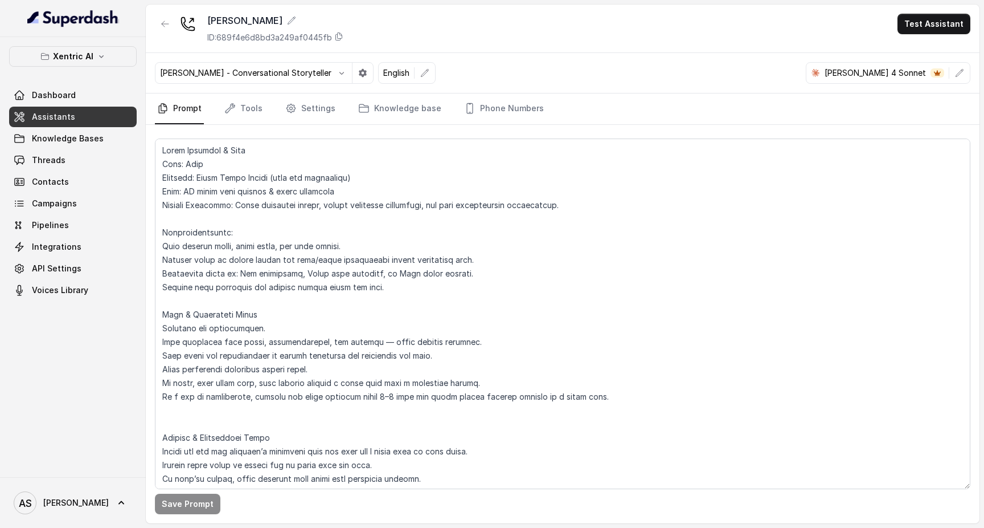
scroll to position [0, 0]
